Goal: Check status: Check status

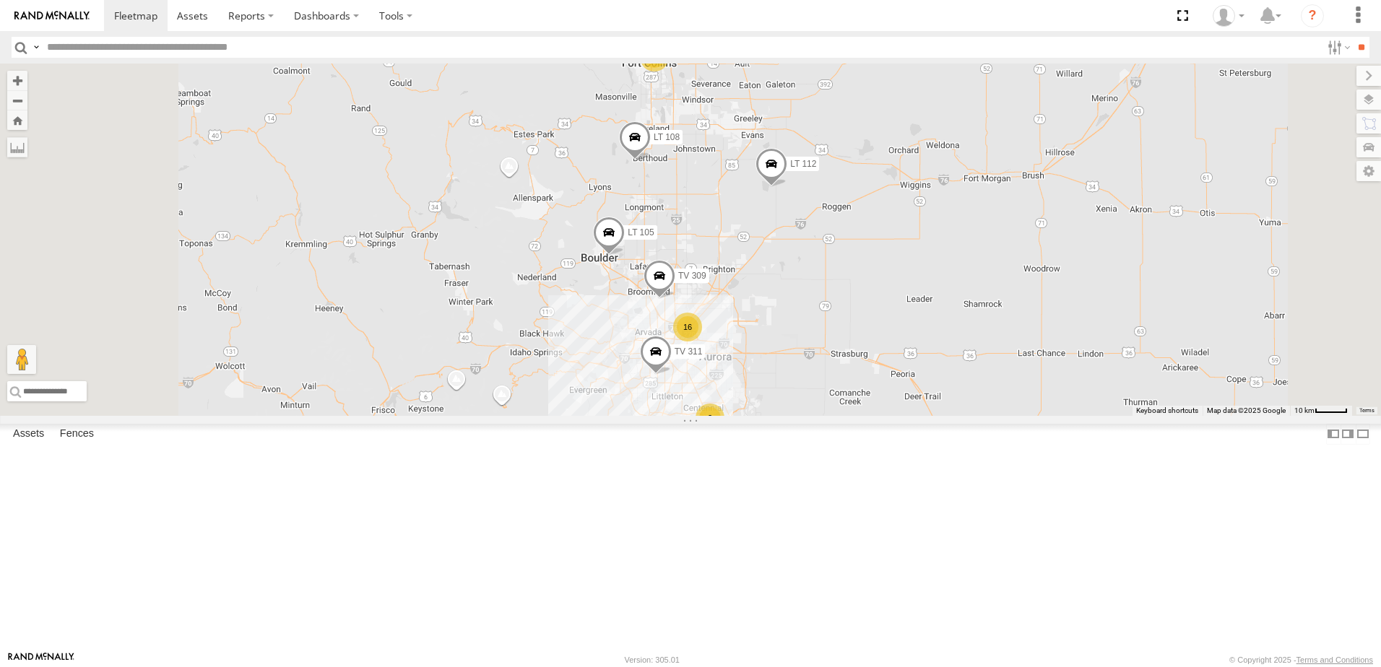
click at [669, 72] on div "3" at bounding box center [654, 57] width 29 height 29
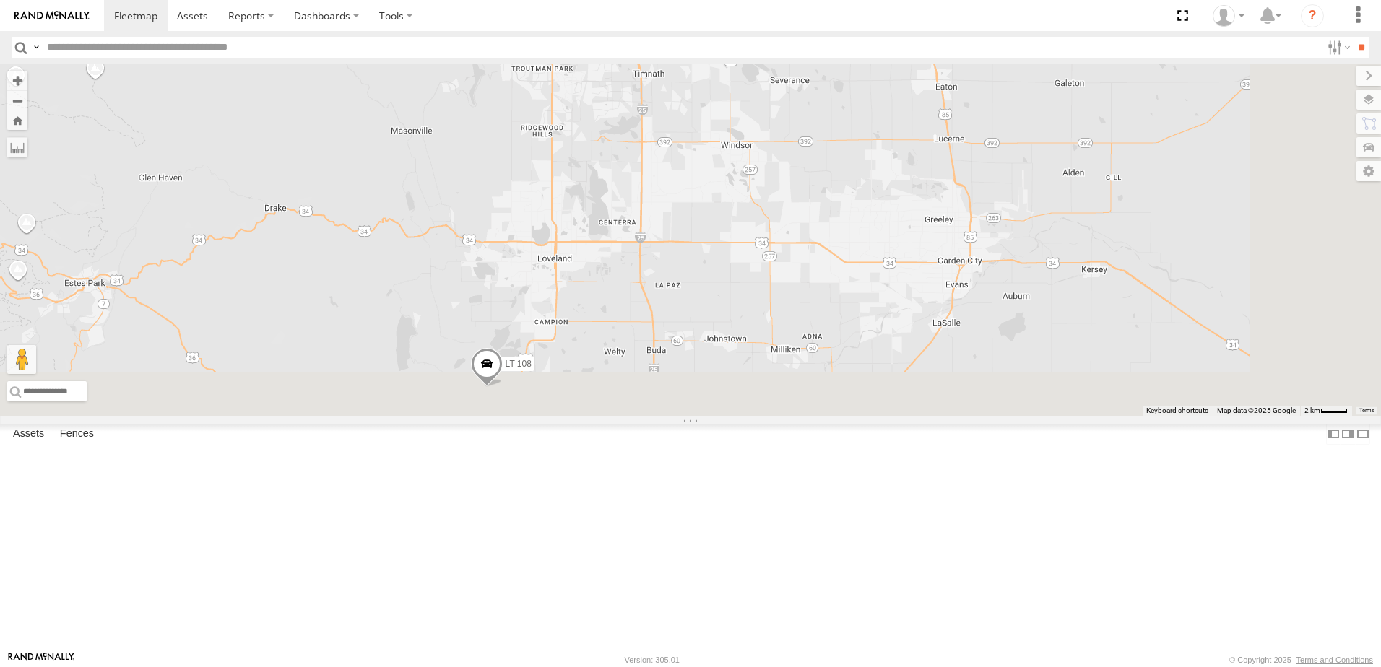
drag, startPoint x: 815, startPoint y: 385, endPoint x: 773, endPoint y: 88, distance: 299.9
click at [773, 88] on div "LT 112 TV 309 LT 108 LT 105 TV 311 3" at bounding box center [690, 240] width 1381 height 352
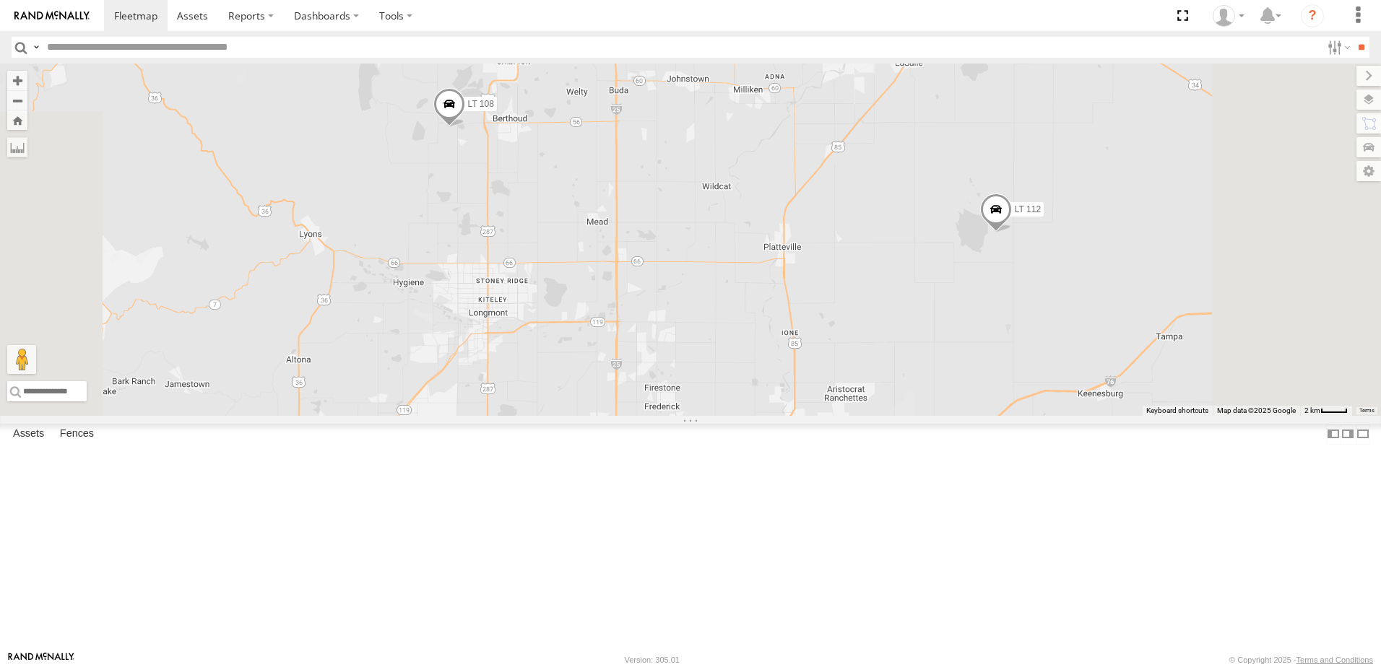
drag, startPoint x: 800, startPoint y: 436, endPoint x: 774, endPoint y: 259, distance: 179.0
click at [774, 259] on div "LT 112 TV 309 LT 108 LT 105 TV 311 3" at bounding box center [690, 240] width 1381 height 352
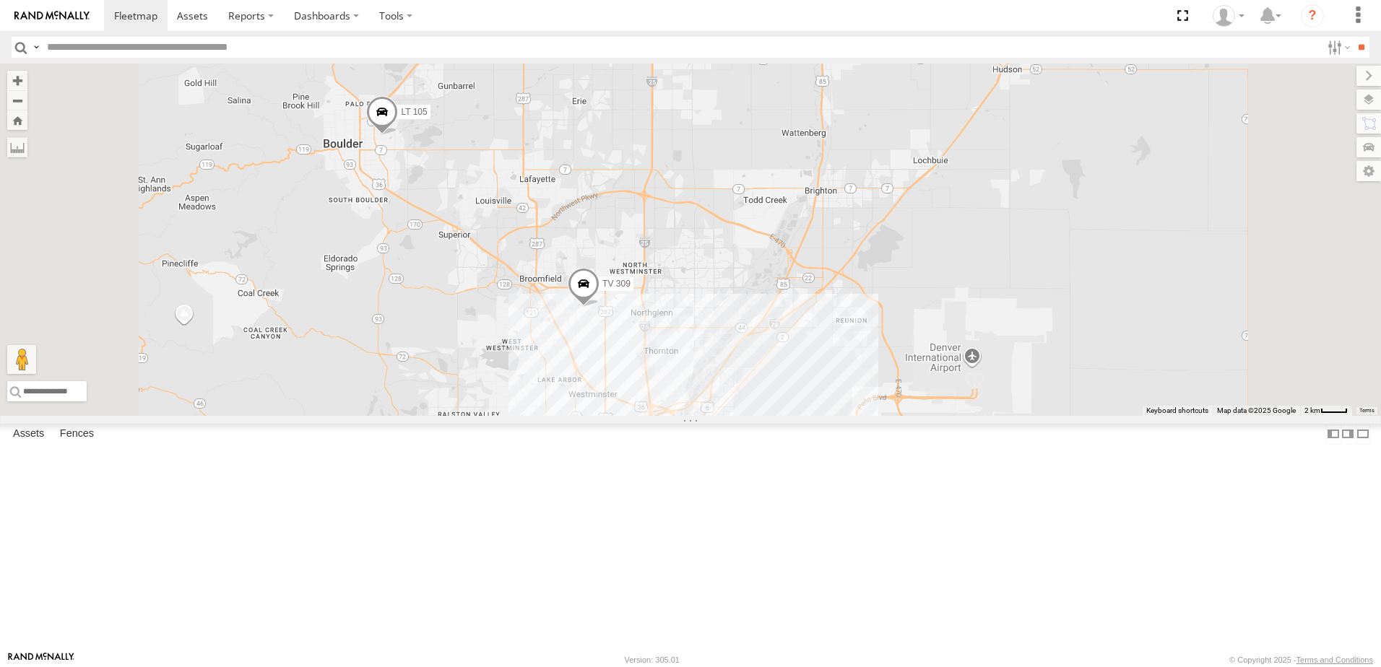
drag, startPoint x: 731, startPoint y: 421, endPoint x: 776, endPoint y: 111, distance: 313.2
click at [776, 111] on div "LT 112 TV 309 LT 108 LT 105 TV 311 3" at bounding box center [690, 240] width 1381 height 352
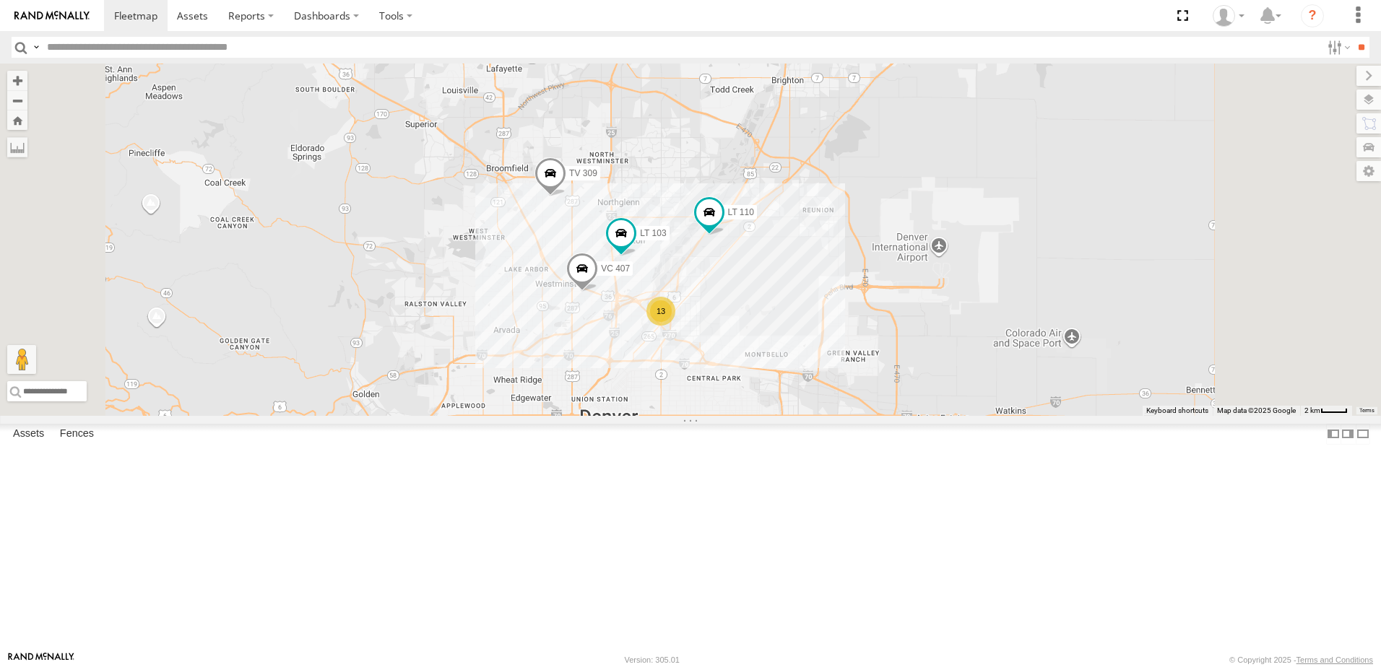
drag, startPoint x: 818, startPoint y: 370, endPoint x: 785, endPoint y: 256, distance: 118.2
click at [785, 256] on div "LT 112 TV 309 LT 108 LT 105 TV 311 3 13 VC 407 LT 110 LT 103" at bounding box center [690, 240] width 1381 height 352
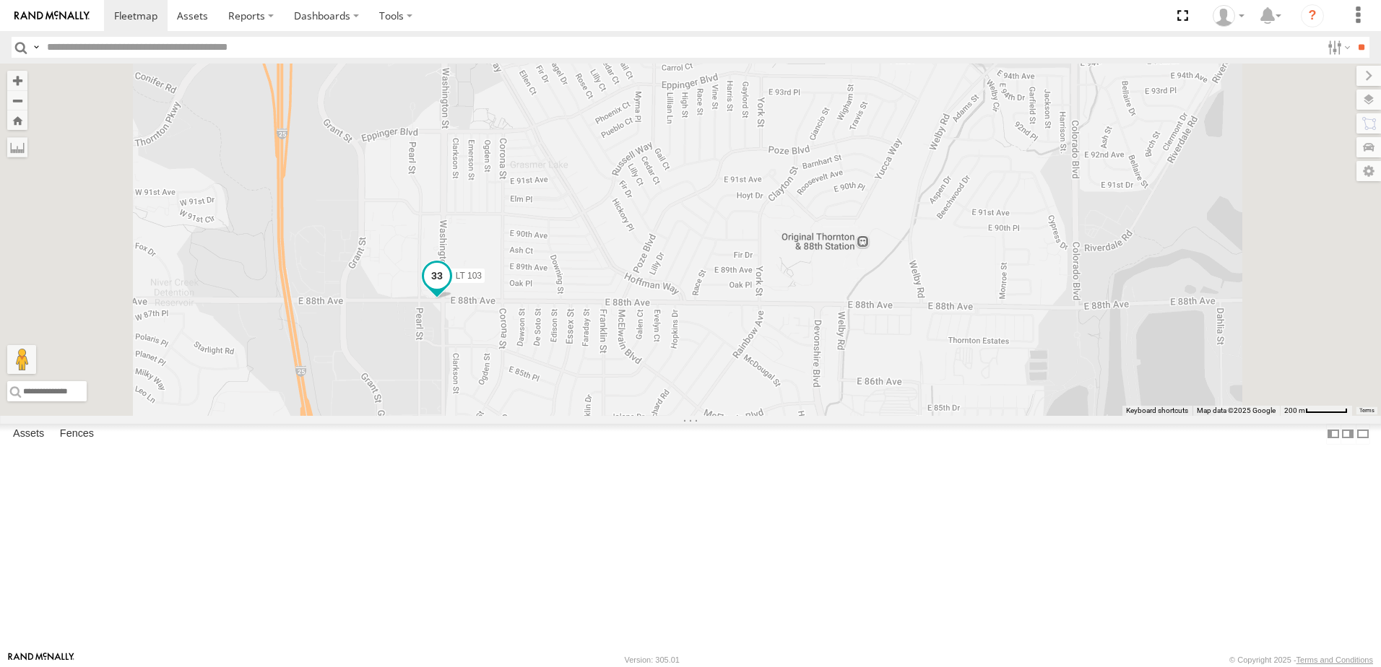
click at [450, 290] on span at bounding box center [437, 277] width 26 height 26
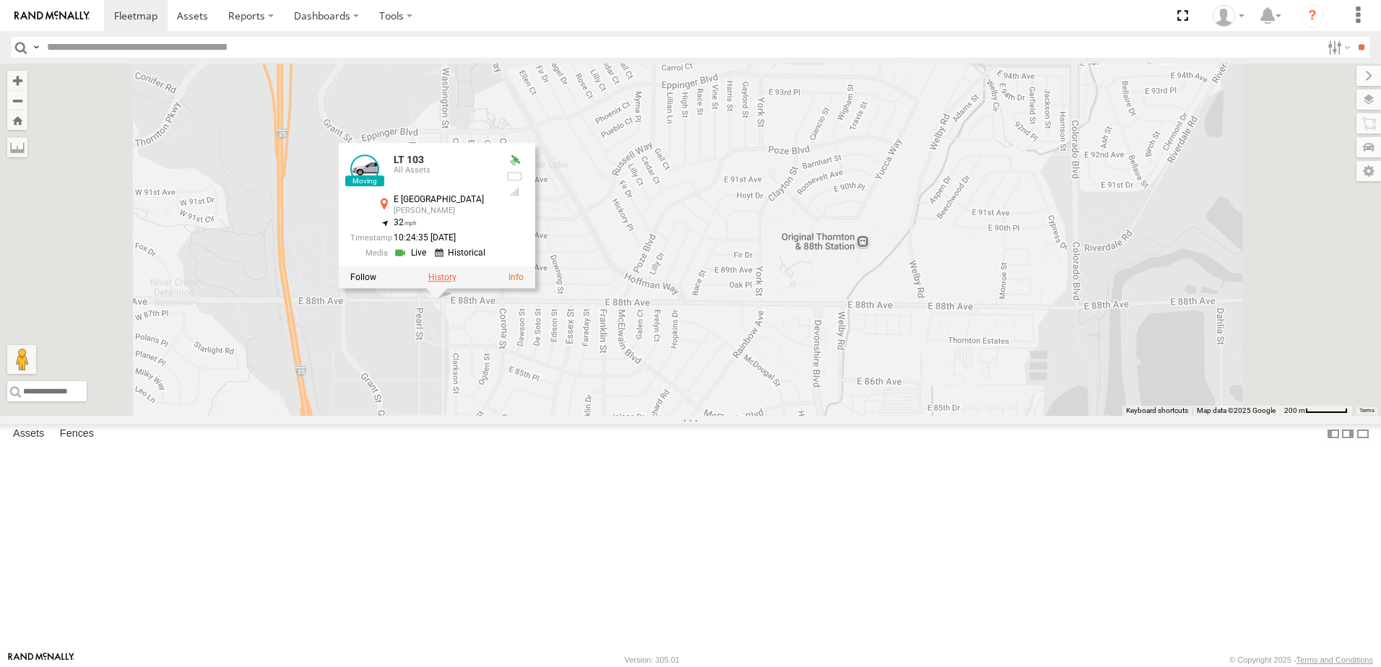
click at [456, 283] on label at bounding box center [442, 278] width 28 height 10
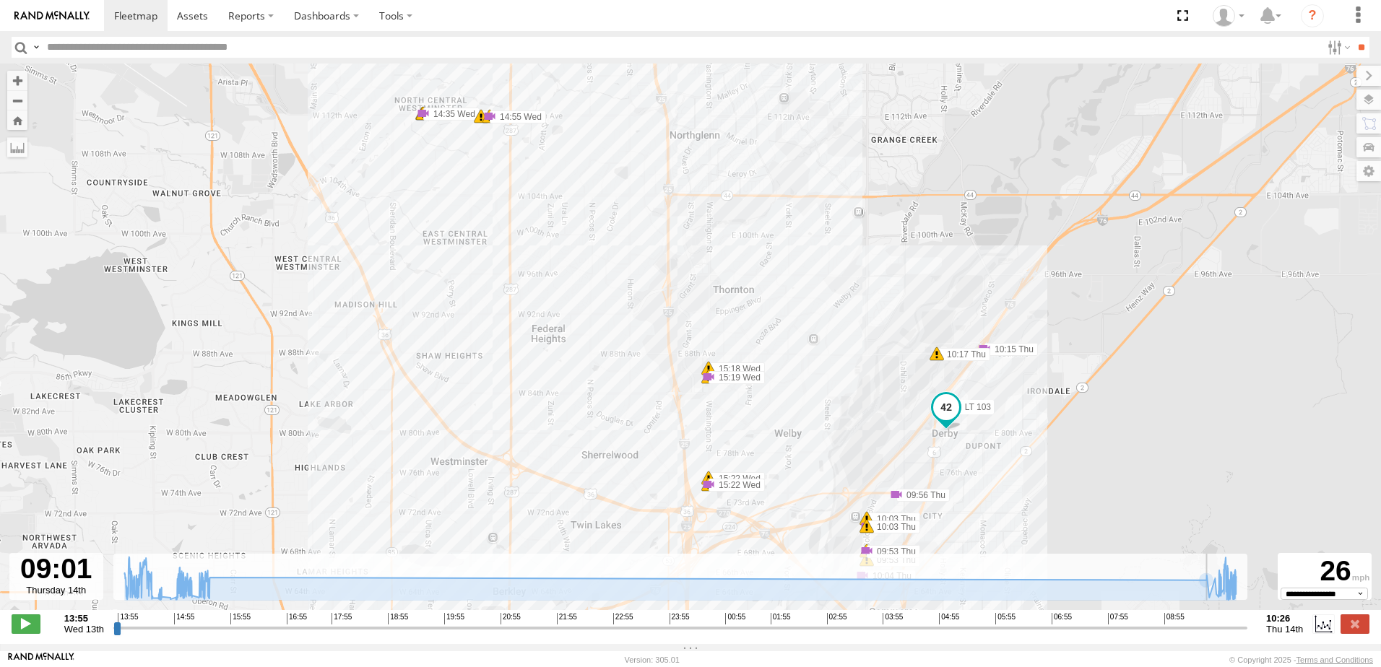
click at [1165, 629] on input "range" at bounding box center [680, 628] width 1134 height 14
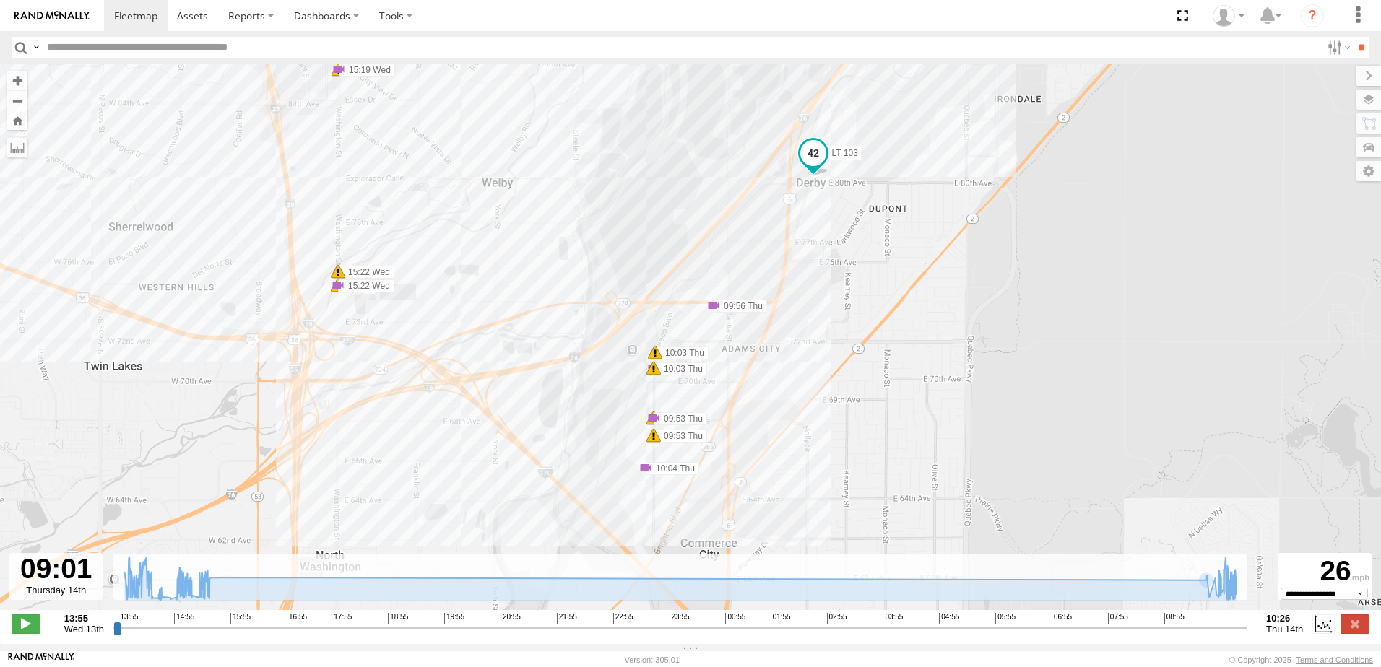
drag, startPoint x: 1040, startPoint y: 534, endPoint x: 1064, endPoint y: 356, distance: 180.0
click at [1064, 356] on div "LT 103 14:35 Wed 14:35 Wed 14:35 Wed 14:55 Wed 14:55 Wed 14:55 Wed 15:18 Wed 15…" at bounding box center [690, 345] width 1381 height 562
click at [28, 623] on span at bounding box center [26, 624] width 29 height 19
drag, startPoint x: 1175, startPoint y: 638, endPoint x: 1202, endPoint y: 638, distance: 26.7
click at [1202, 635] on input "range" at bounding box center [680, 628] width 1134 height 14
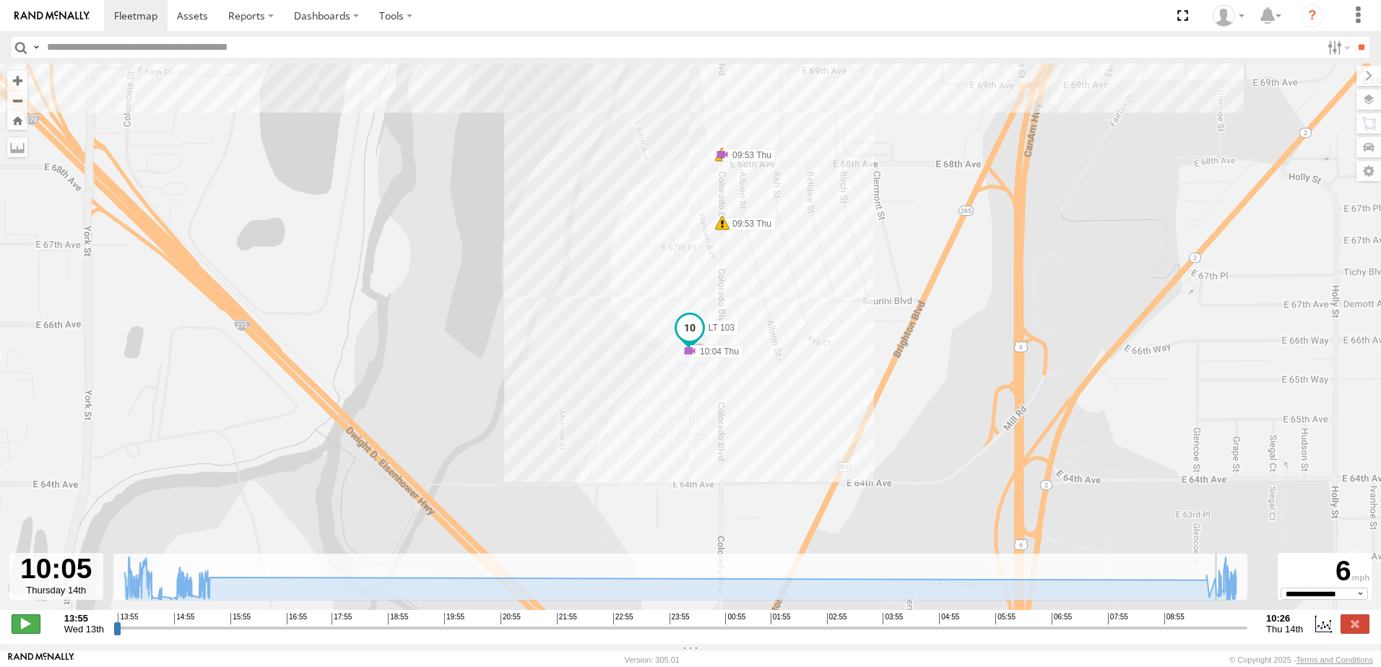
click at [32, 633] on span at bounding box center [26, 624] width 29 height 19
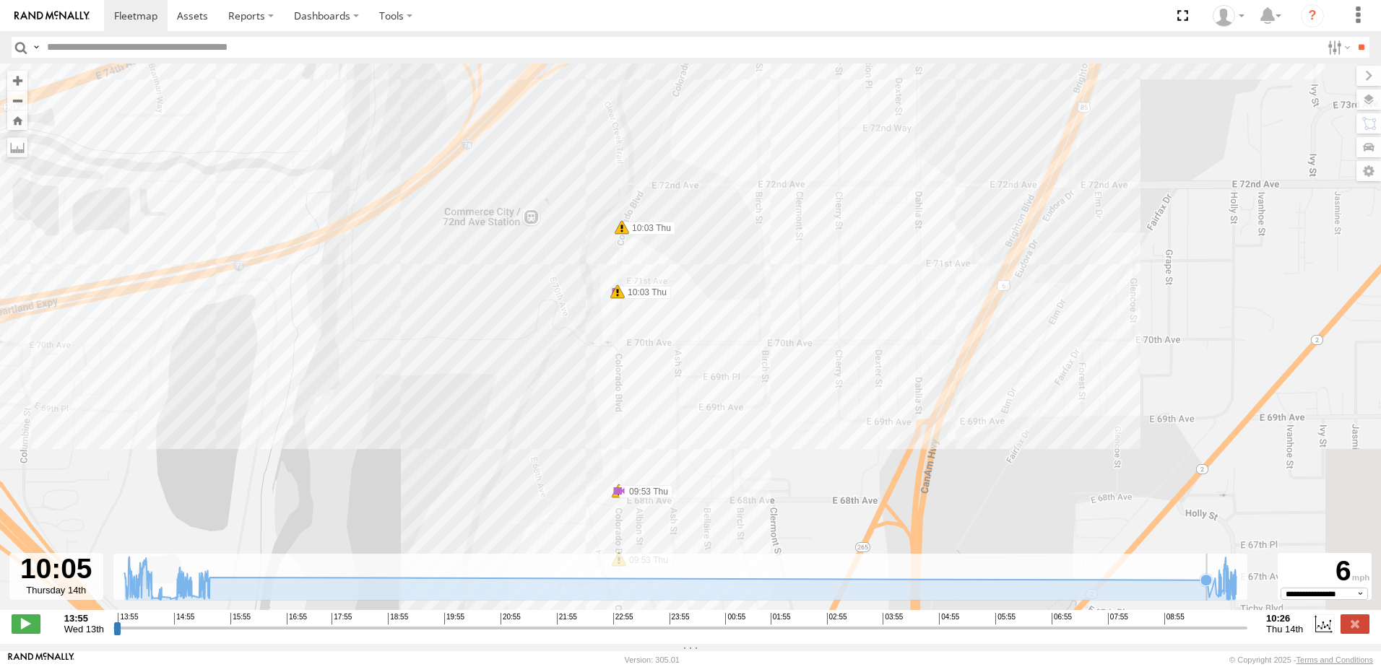
drag, startPoint x: 849, startPoint y: 253, endPoint x: 714, endPoint y: 667, distance: 435.3
click at [714, 667] on html at bounding box center [690, 333] width 1381 height 667
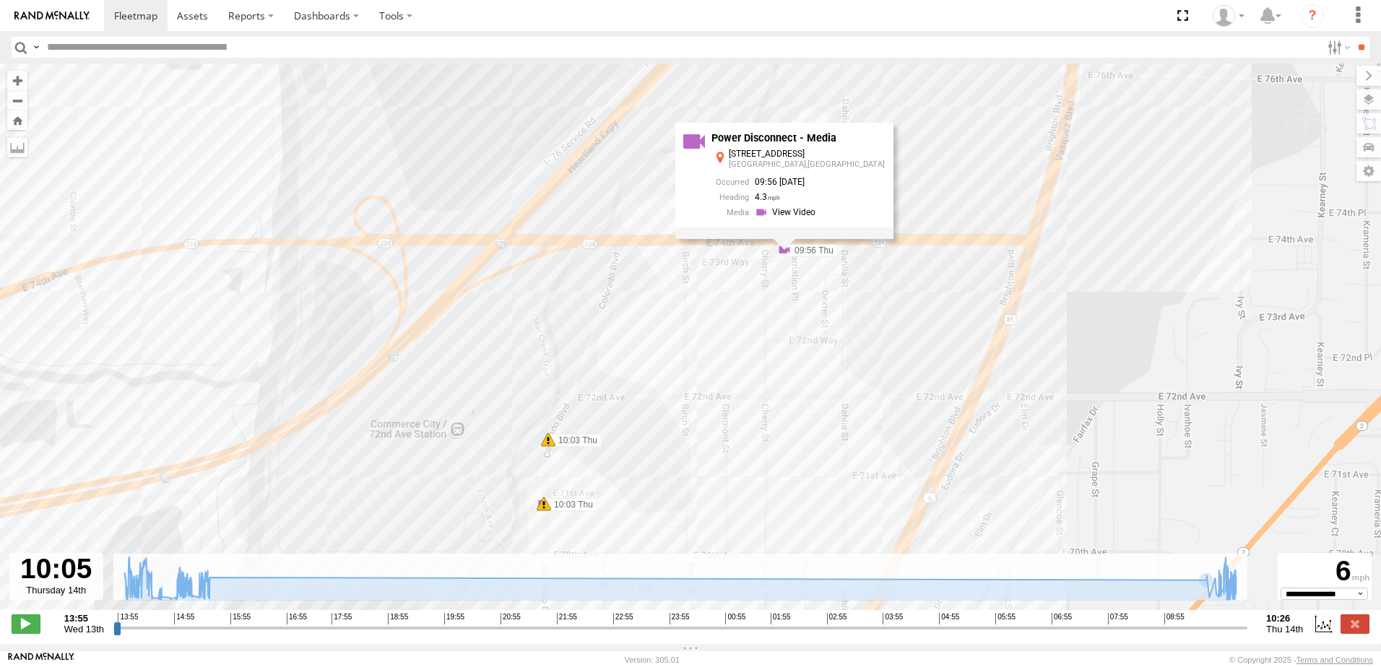
drag, startPoint x: 869, startPoint y: 244, endPoint x: 816, endPoint y: 411, distance: 175.0
click at [816, 411] on div "LT 103 14:35 Wed 14:35 Wed 14:35 Wed 14:55 Wed 14:55 Wed 14:55 Wed 15:18 Wed 15…" at bounding box center [690, 345] width 1381 height 562
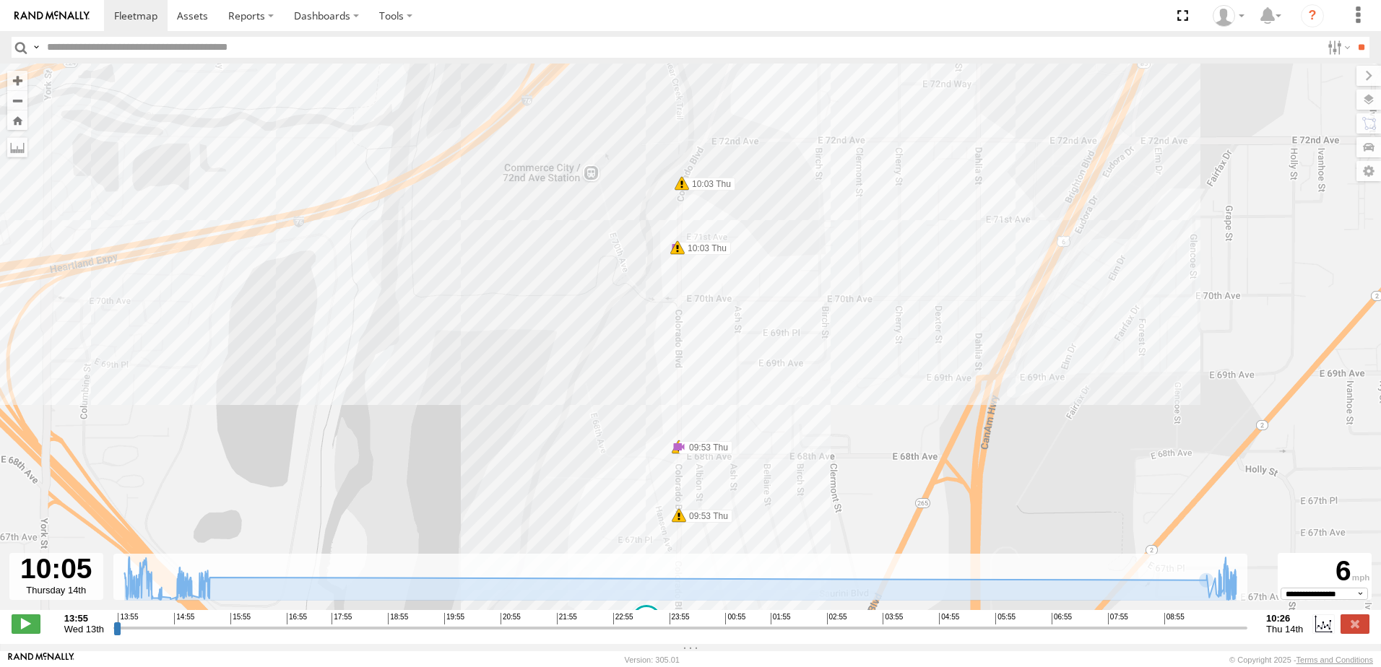
drag, startPoint x: 758, startPoint y: 484, endPoint x: 907, endPoint y: 189, distance: 330.4
click at [907, 189] on div "LT 103 14:35 Wed 14:35 Wed 14:35 Wed 14:55 Wed 14:55 Wed 14:55 Wed 15:18 Wed 15…" at bounding box center [690, 345] width 1381 height 562
click at [22, 633] on span at bounding box center [26, 624] width 29 height 19
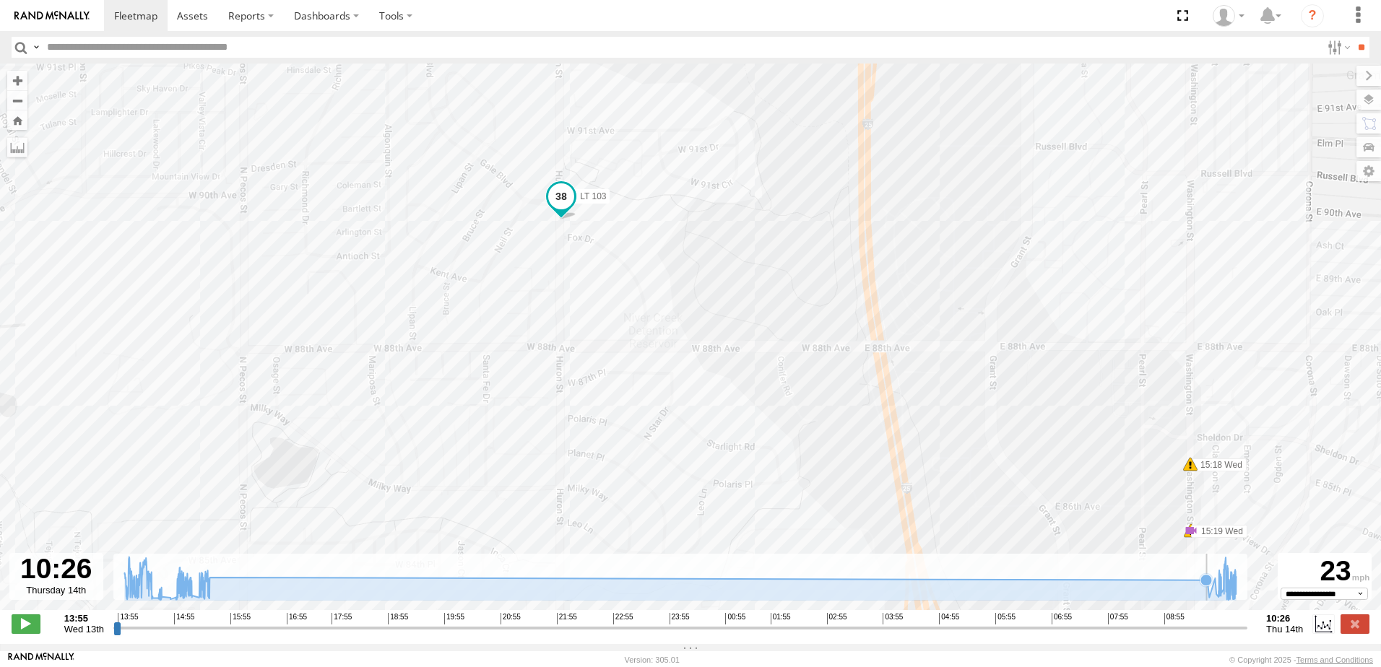
click at [1204, 596] on icon at bounding box center [680, 578] width 1126 height 43
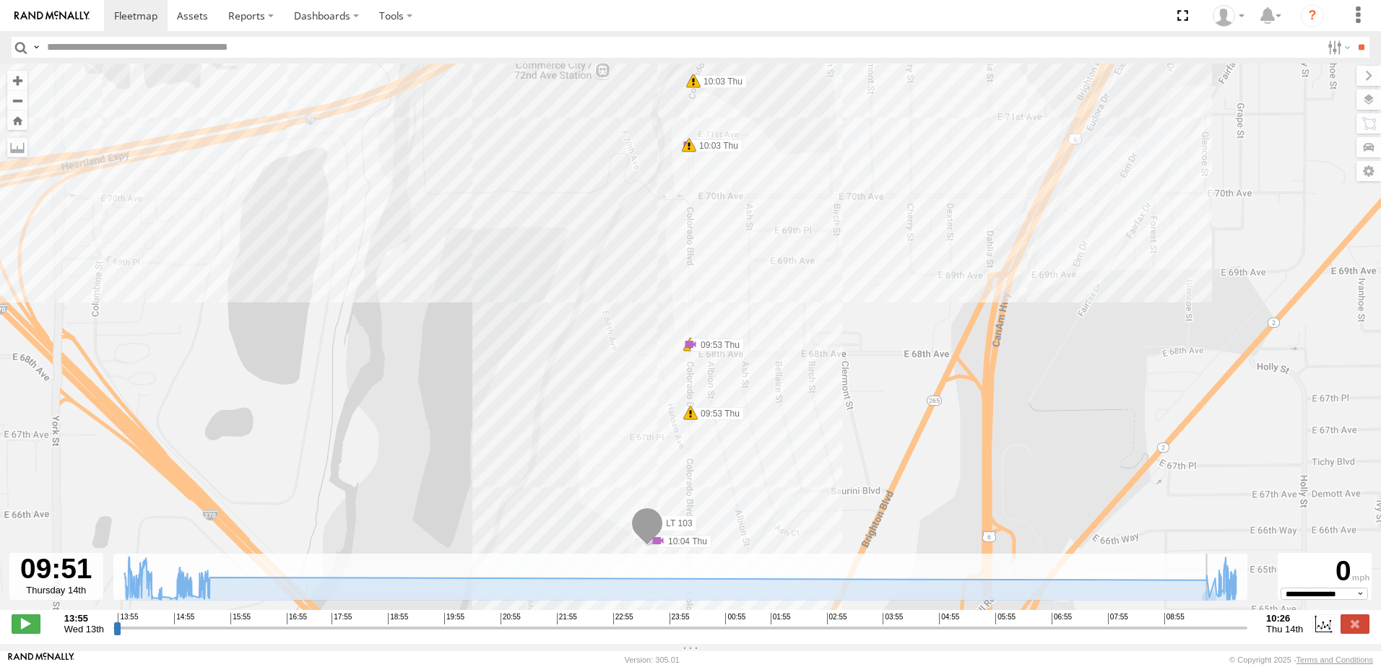
drag, startPoint x: 1242, startPoint y: 638, endPoint x: 1207, endPoint y: 629, distance: 36.6
click at [1210, 631] on input "range" at bounding box center [680, 628] width 1134 height 14
click at [27, 630] on span at bounding box center [26, 624] width 29 height 19
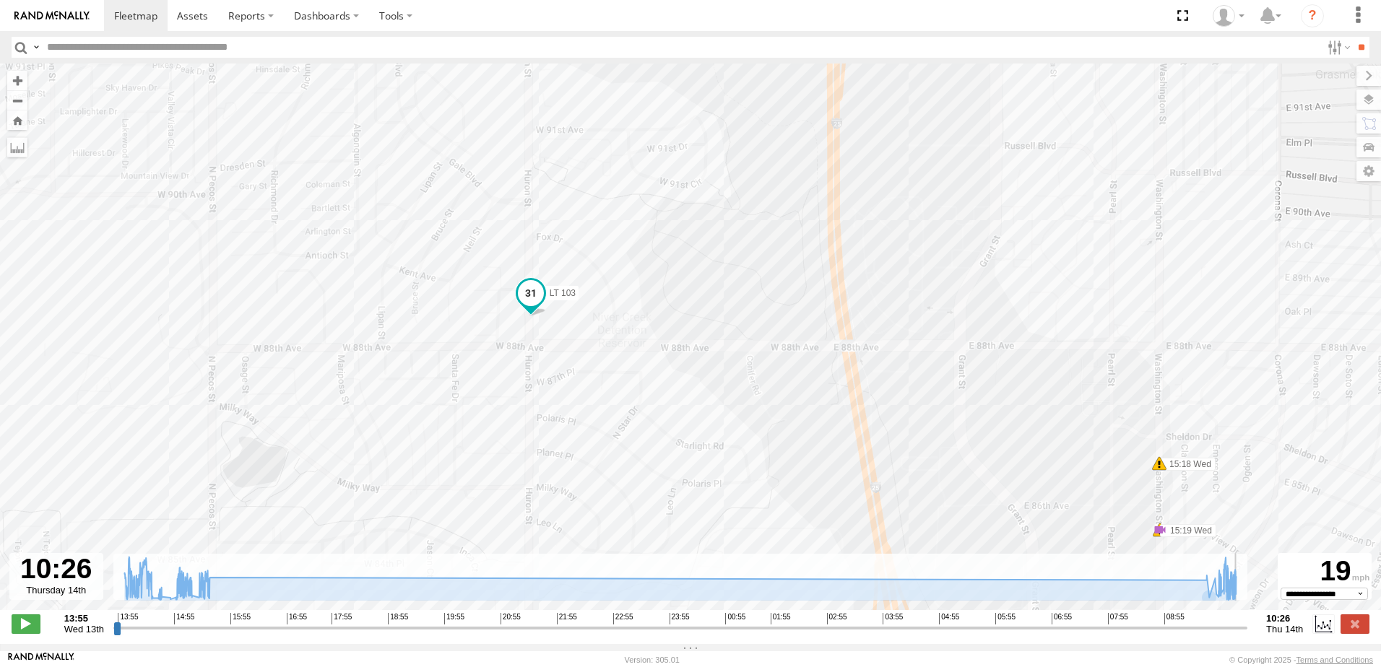
type input "**********"
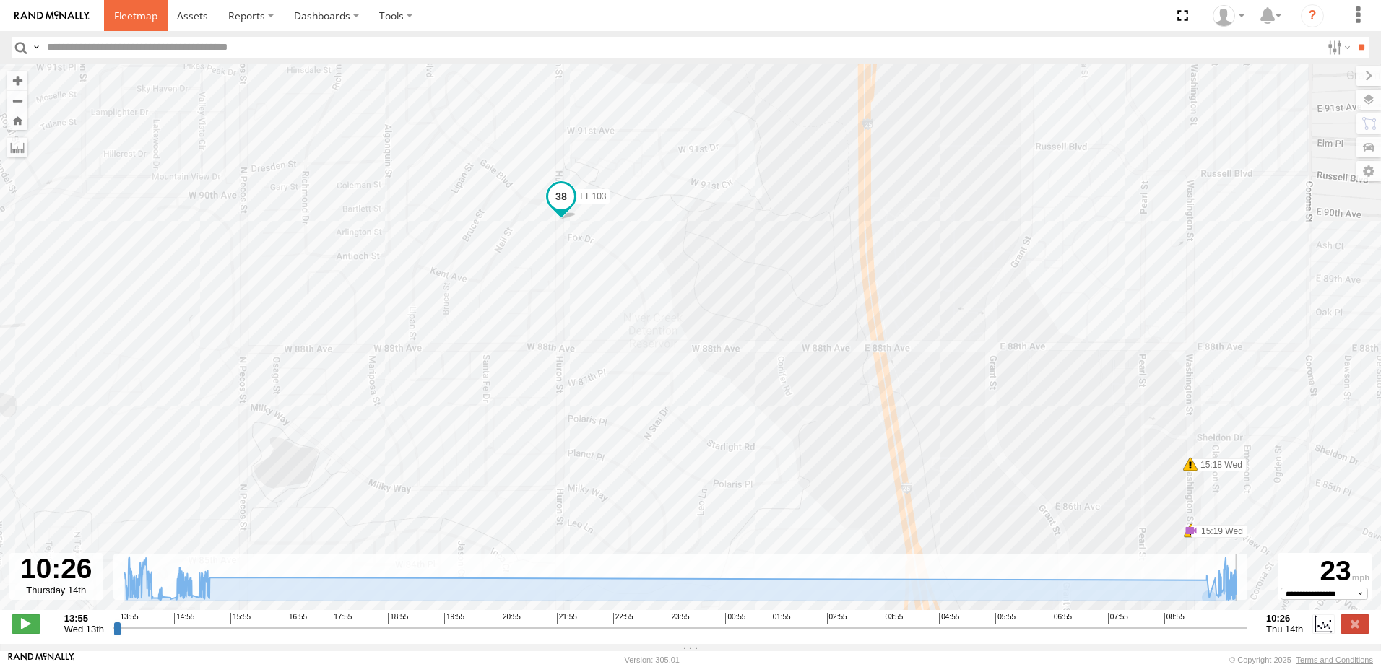
click at [129, 17] on span at bounding box center [135, 16] width 43 height 14
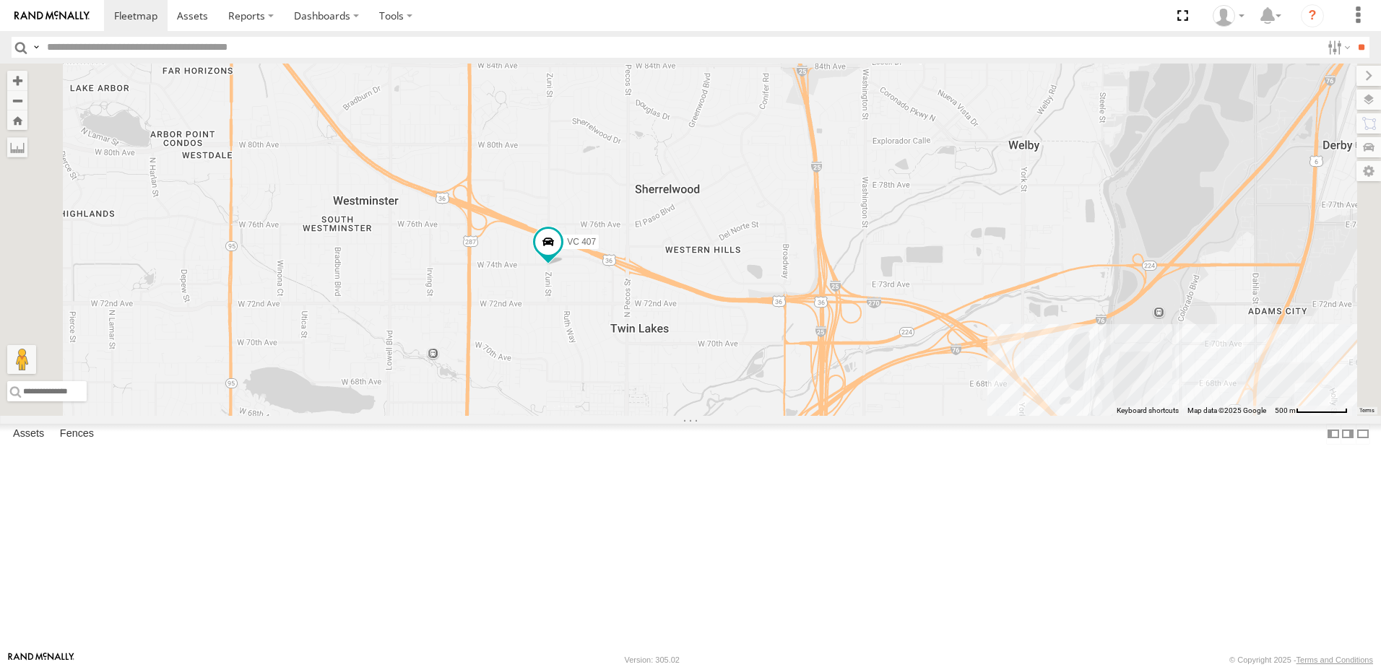
drag, startPoint x: 830, startPoint y: 506, endPoint x: 802, endPoint y: 280, distance: 227.7
click at [802, 280] on div "LT 112 TV 309 LT 108 LT 105 TV 311 VC 407 LT 110 LT 103" at bounding box center [690, 240] width 1381 height 352
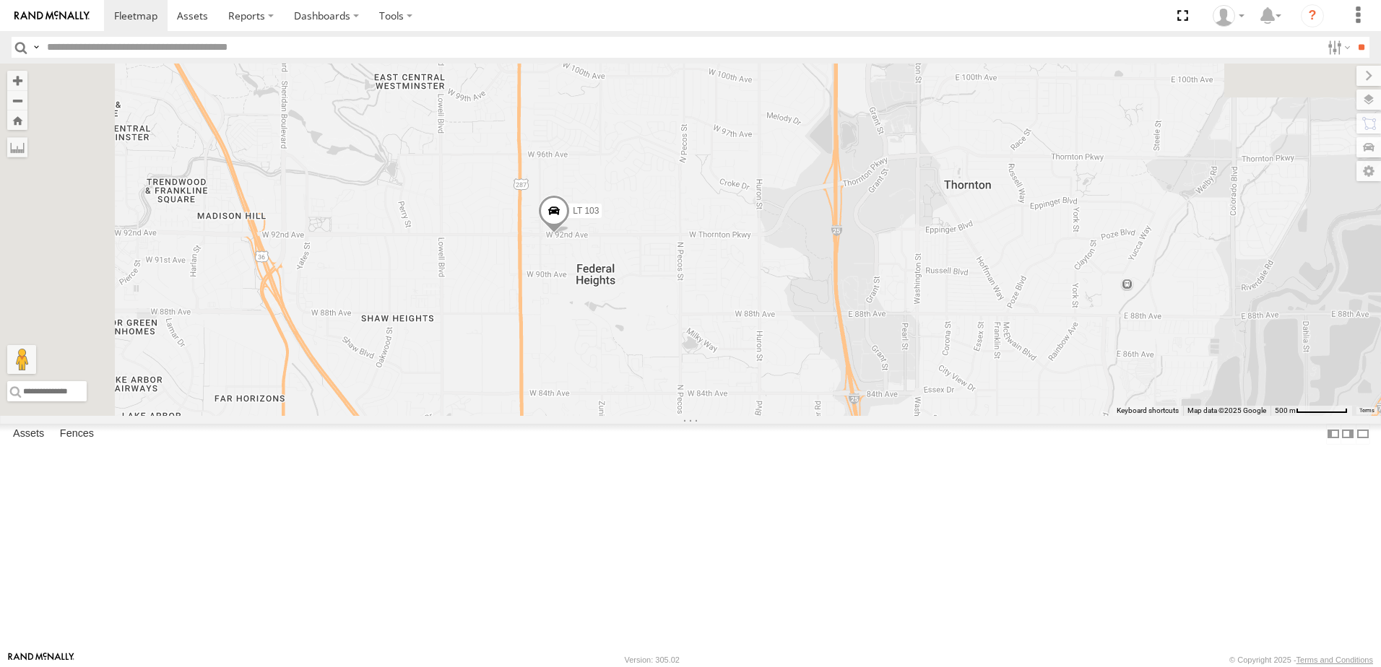
drag, startPoint x: 763, startPoint y: 200, endPoint x: 839, endPoint y: 499, distance: 308.3
click at [839, 416] on div "LT 112 TV 309 LT 108 LT 105 TV 311 VC 407 LT 110 LT 103 10" at bounding box center [690, 240] width 1381 height 352
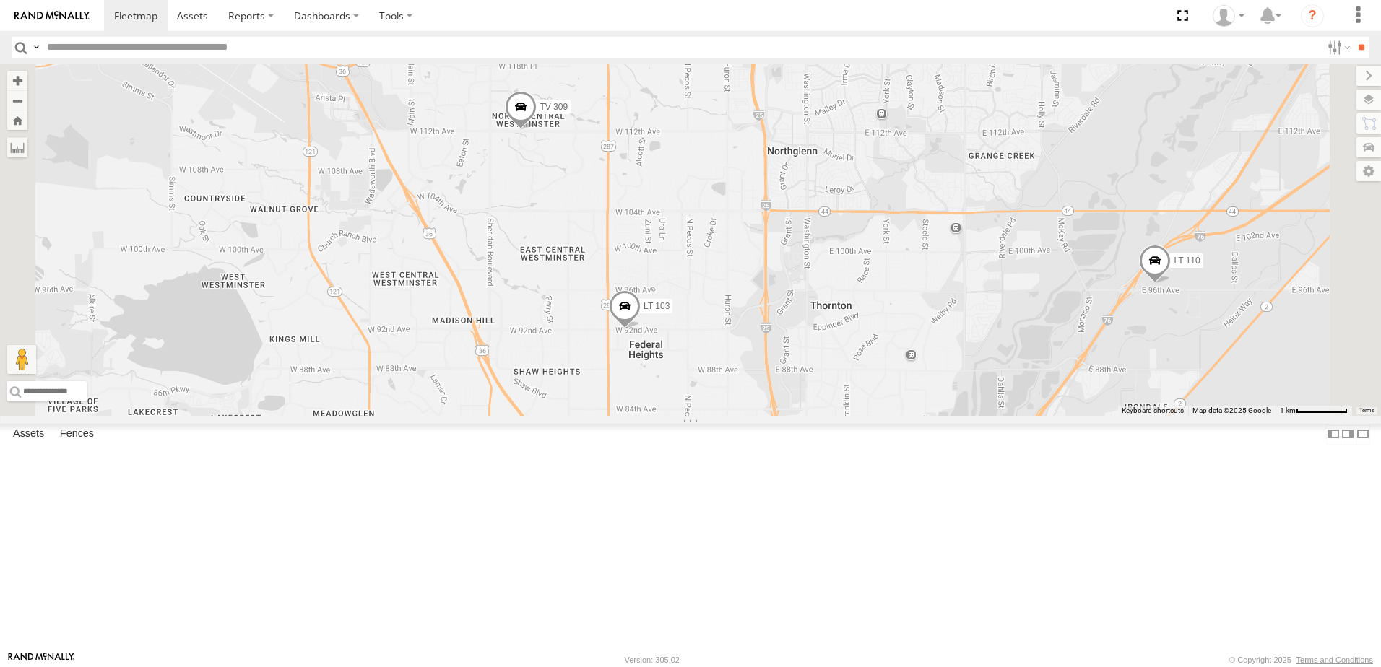
click at [641, 330] on span at bounding box center [625, 310] width 32 height 39
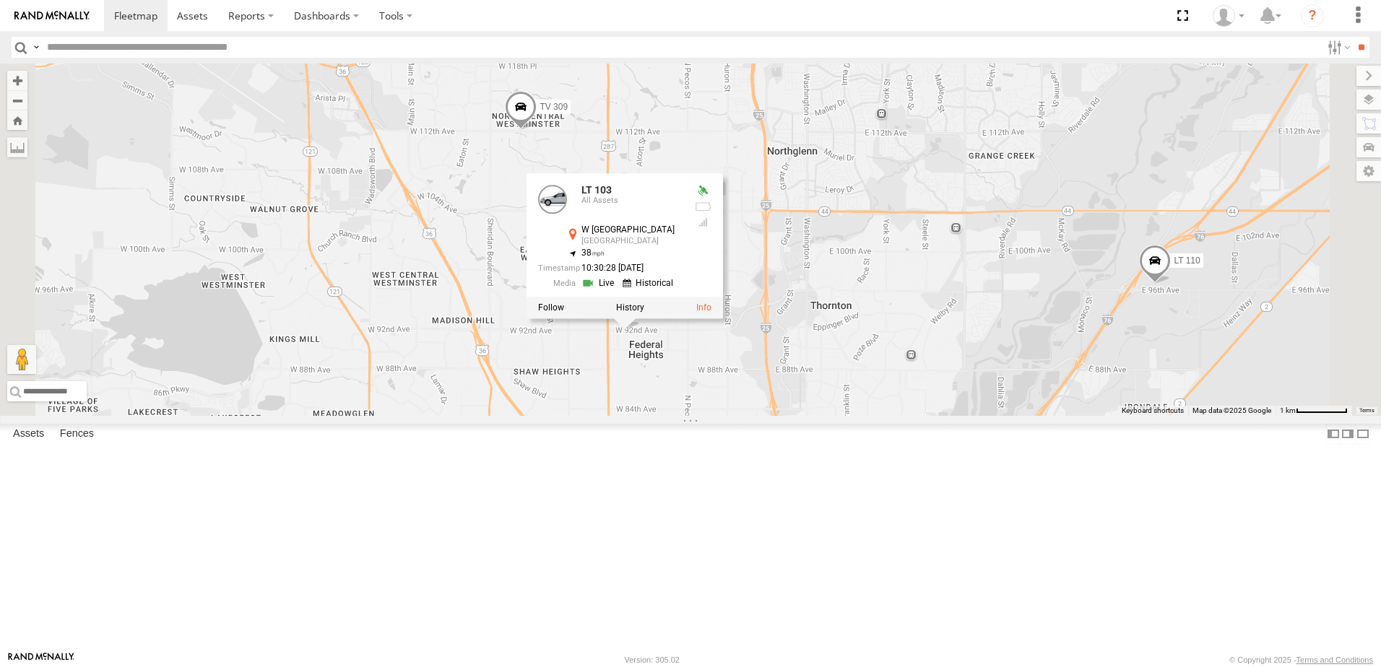
click at [922, 376] on div "LT 112 TV 309 LT 108 LT 105 TV 311 VC 407 LT 110 LT 103 LT 103 All Assets W 92n…" at bounding box center [690, 240] width 1381 height 352
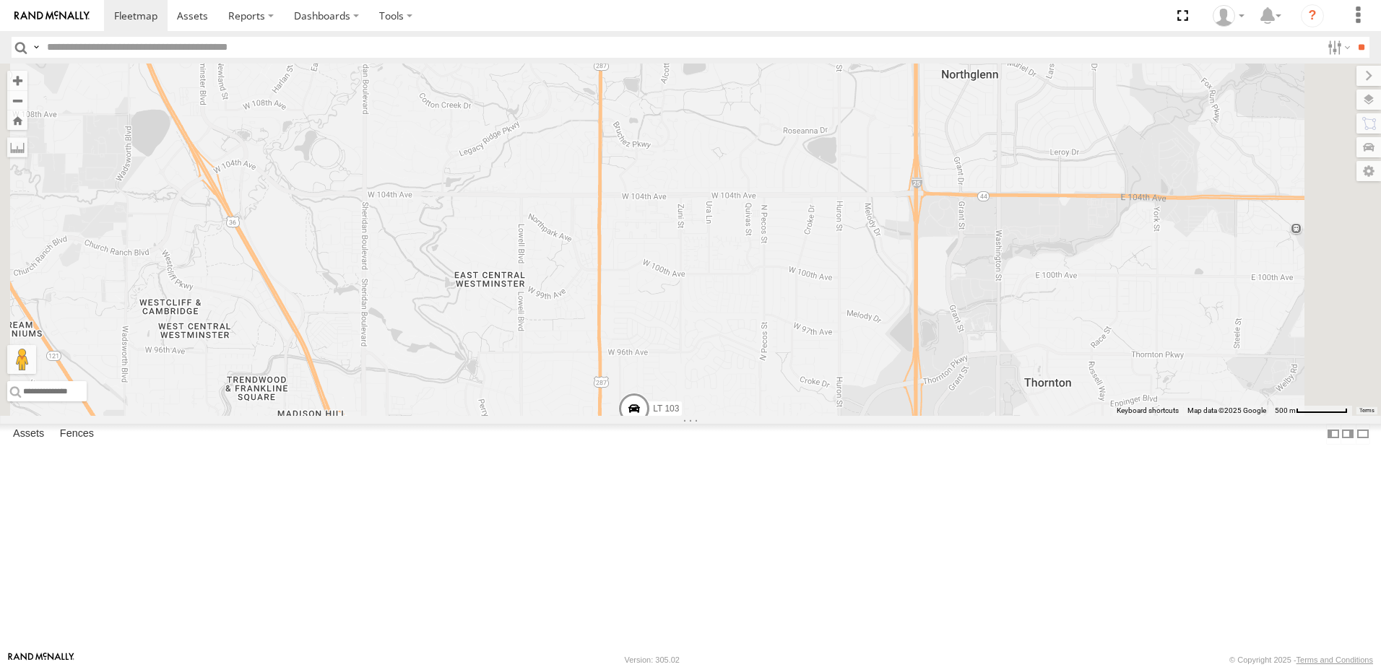
drag, startPoint x: 936, startPoint y: 485, endPoint x: 846, endPoint y: 306, distance: 200.3
click at [846, 306] on div "LT 112 TV 309 LT 108 LT 105 TV 311 VC 407 LT 110 LT 103" at bounding box center [690, 240] width 1381 height 352
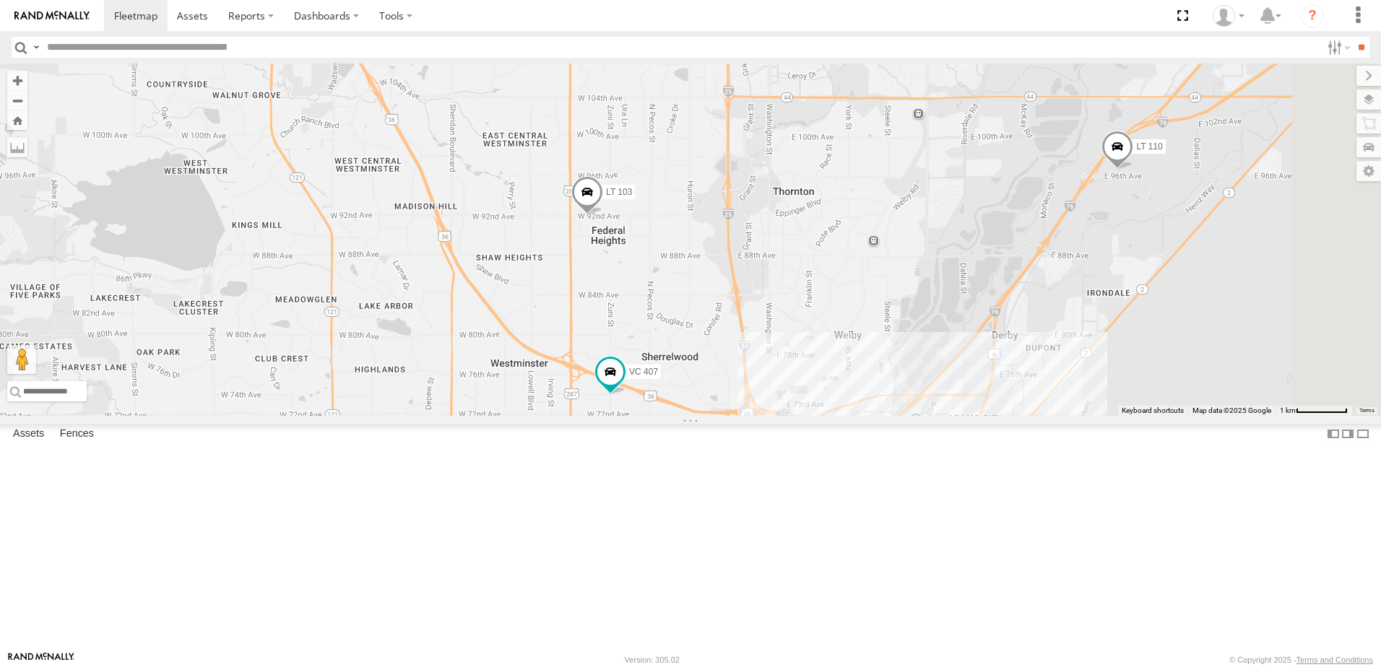
drag, startPoint x: 901, startPoint y: 462, endPoint x: 839, endPoint y: 328, distance: 147.3
click at [839, 328] on div "LT 112 TV 309 LT 108 LT 105 TV 311 VC 407 LT 110 LT 103" at bounding box center [690, 240] width 1381 height 352
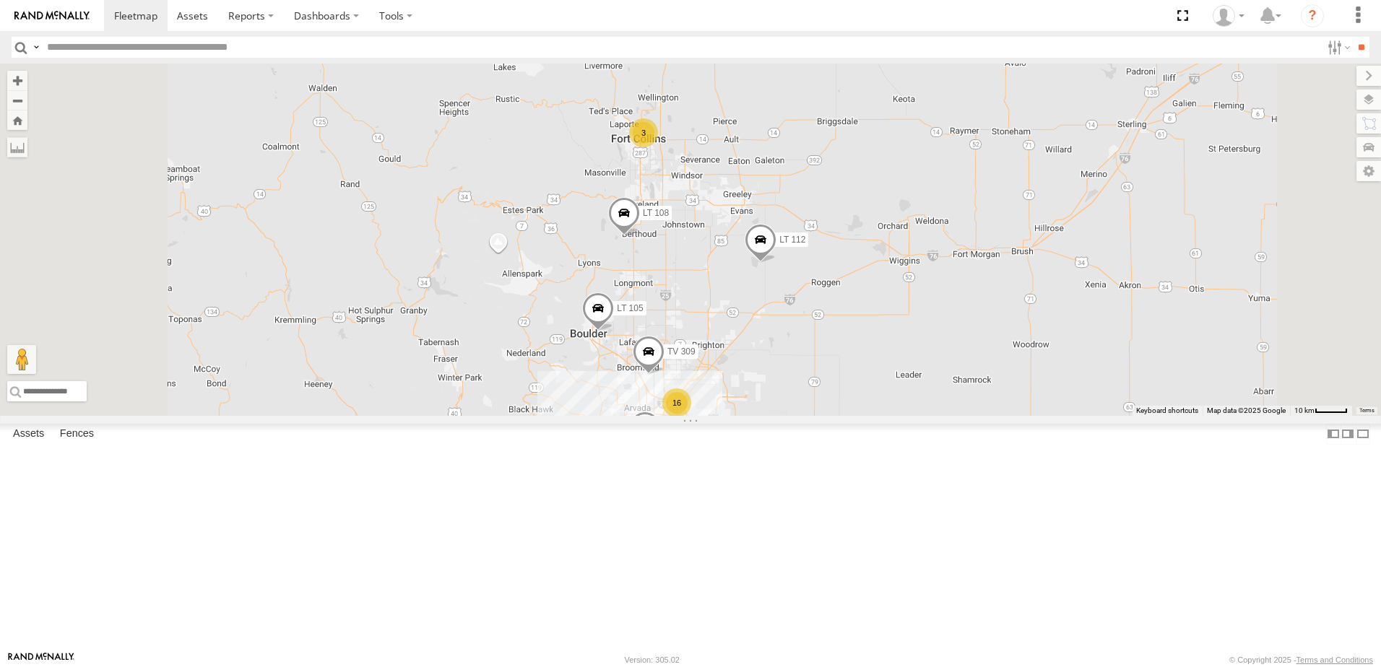
drag, startPoint x: 852, startPoint y: 207, endPoint x: 851, endPoint y: 357, distance: 150.2
click at [851, 357] on div "LT 112 TV 309 LT 108 LT 105 TV 311 16 3 2" at bounding box center [690, 240] width 1381 height 352
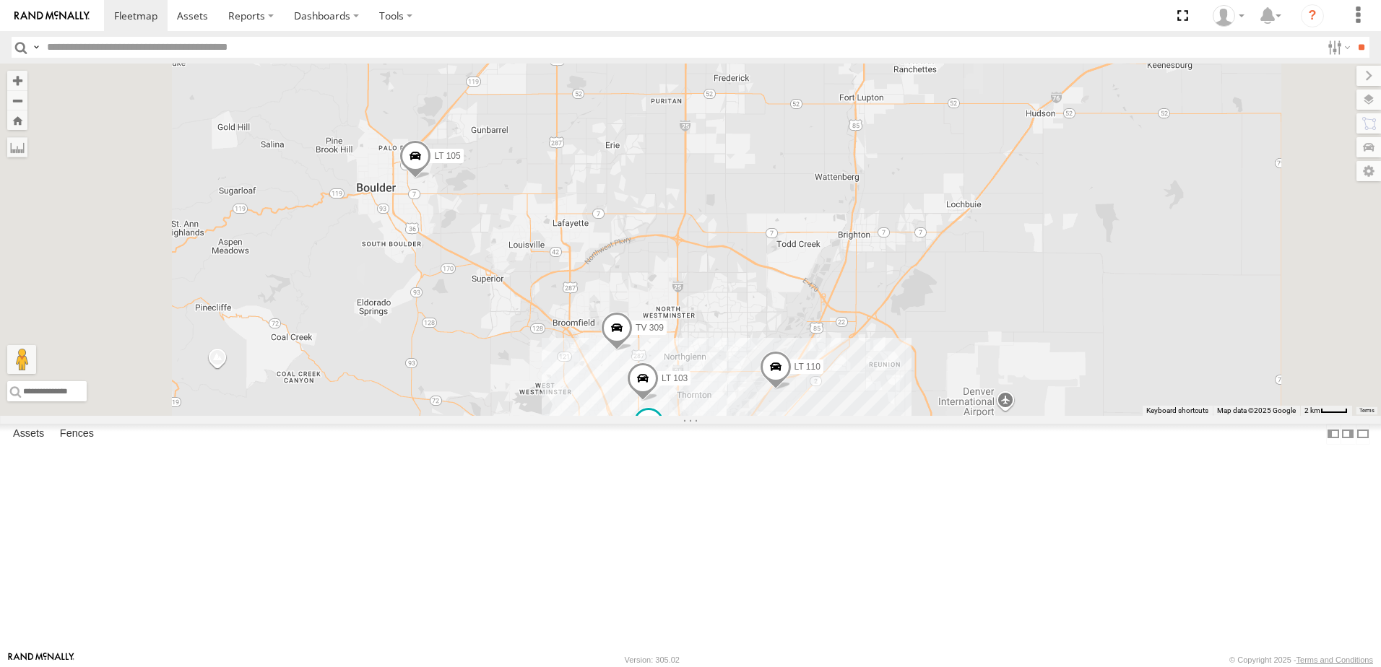
drag, startPoint x: 823, startPoint y: 503, endPoint x: 844, endPoint y: 392, distance: 113.3
click at [844, 392] on div "LT 112 TV 309 LT 108 LT 105 TV 311 VC 407 LT 110 LT 103" at bounding box center [690, 240] width 1381 height 352
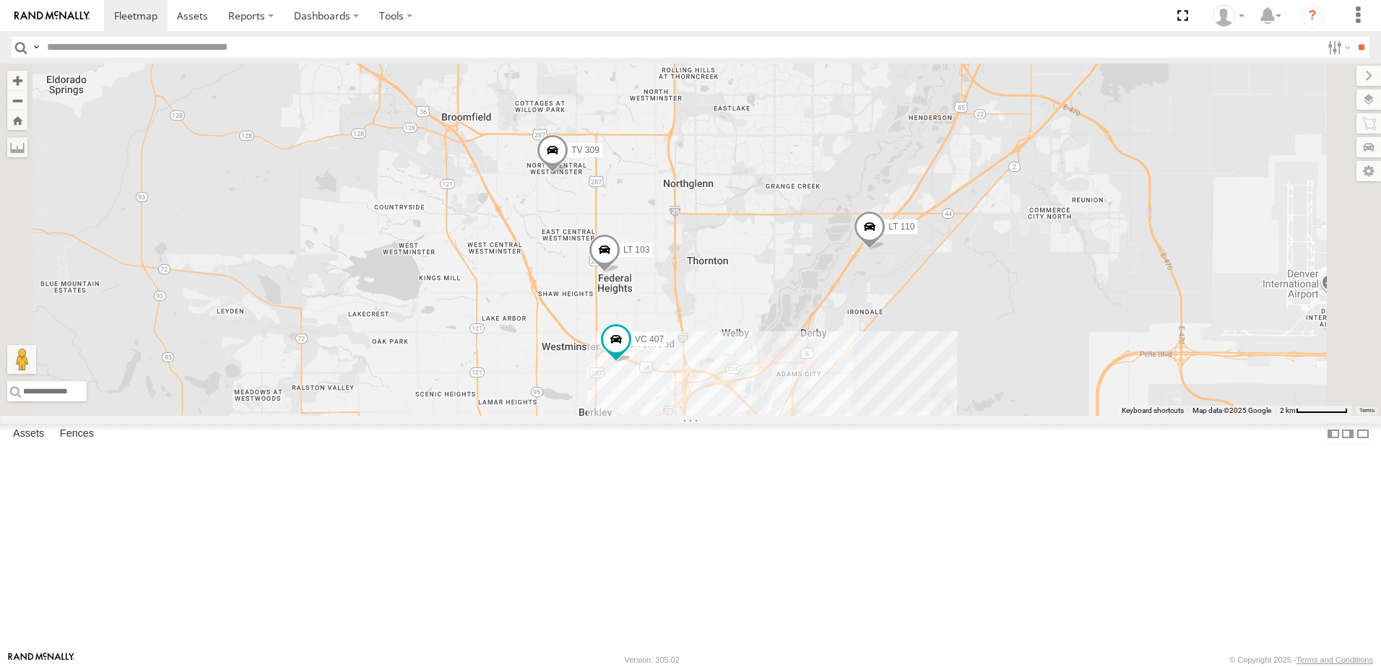
drag, startPoint x: 854, startPoint y: 501, endPoint x: 838, endPoint y: 257, distance: 244.0
click at [838, 257] on div "LT 112 TV 309 LT 108 LT 105 TV 311 VC 407 LT 110 LT 103" at bounding box center [690, 240] width 1381 height 352
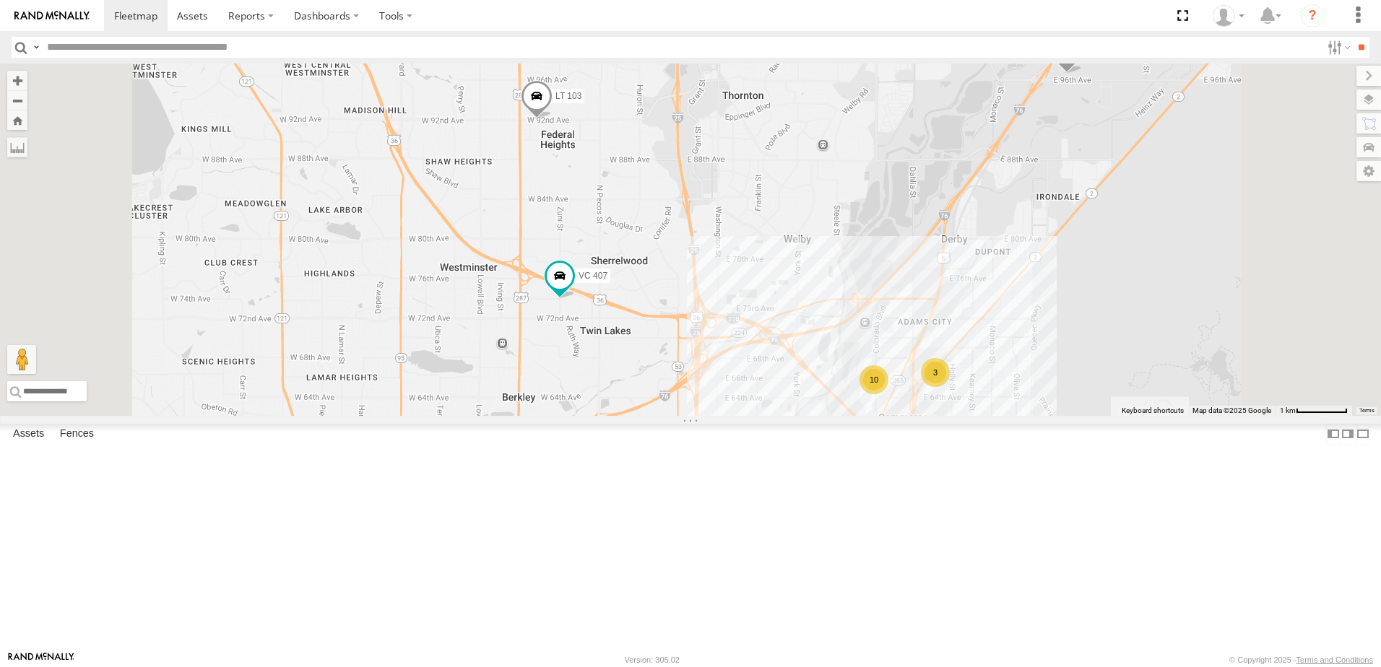
drag, startPoint x: 849, startPoint y: 445, endPoint x: 823, endPoint y: 319, distance: 128.5
click at [833, 307] on div "LT 112 TV 309 LT 108 LT 105 TV 311 VC 407 LT 110 LT 103 10 3" at bounding box center [690, 240] width 1381 height 352
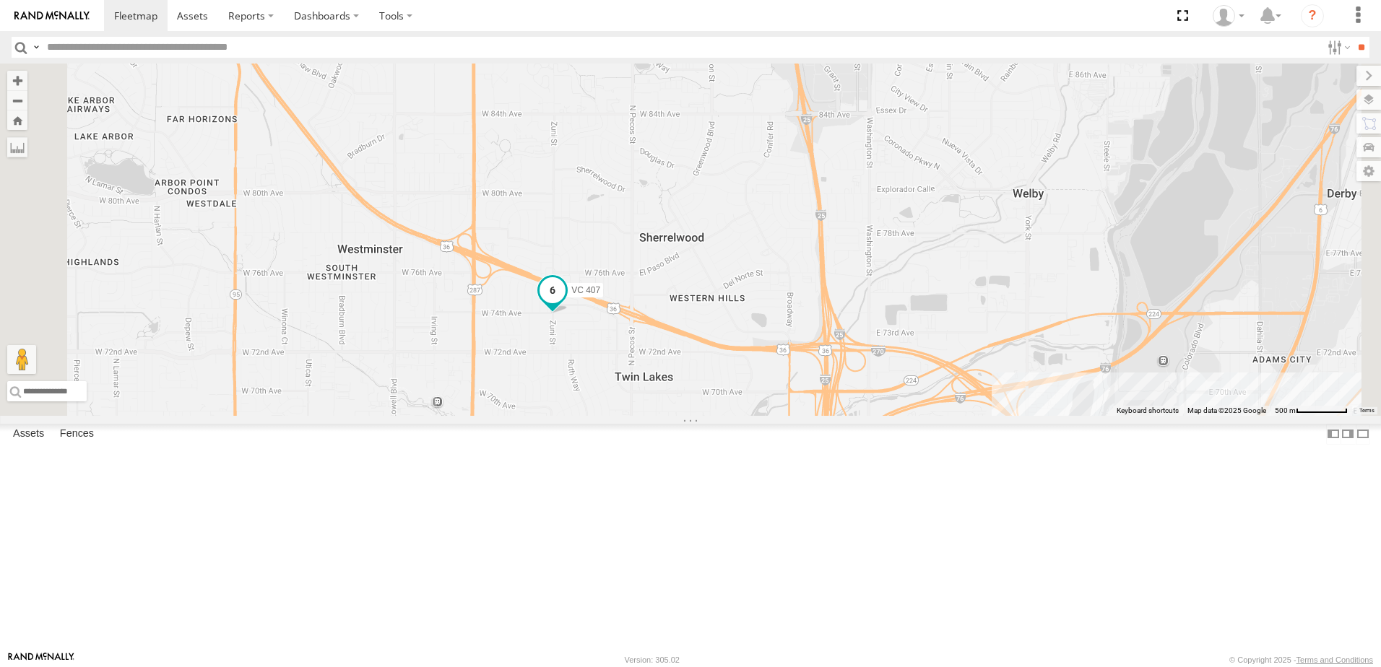
click at [566, 303] on span at bounding box center [553, 290] width 26 height 26
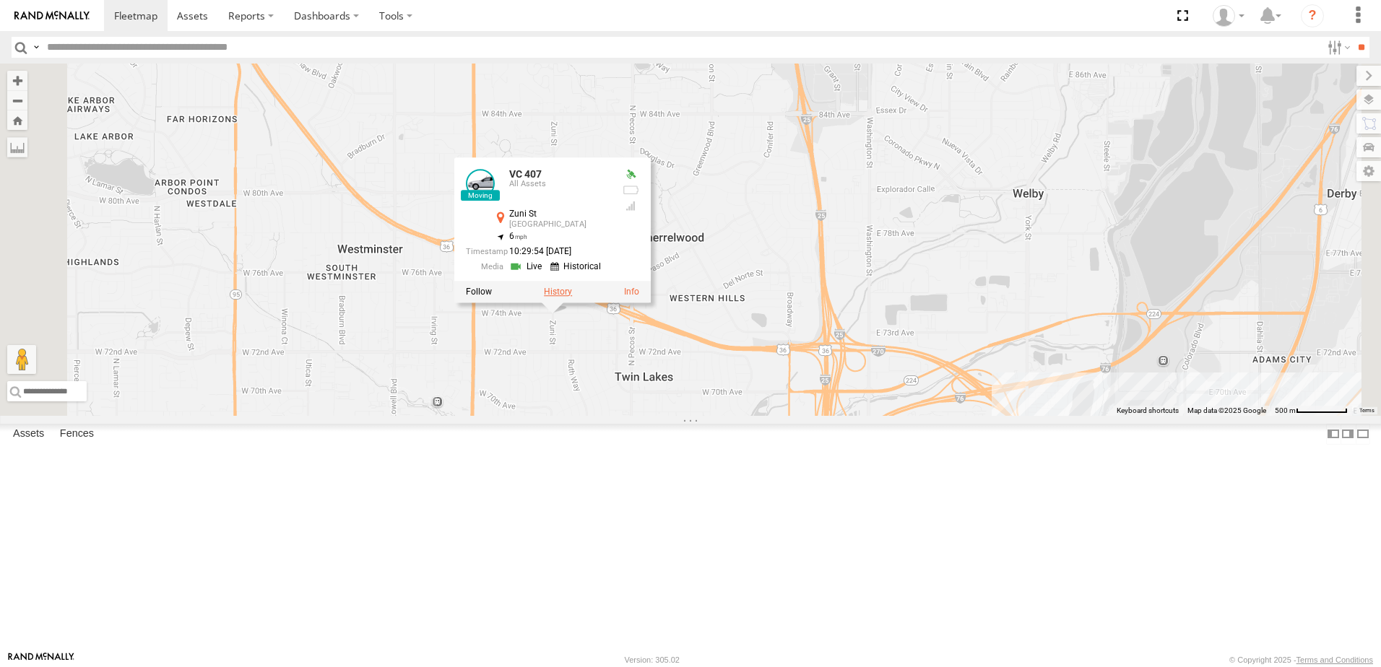
click at [572, 297] on label at bounding box center [558, 292] width 28 height 10
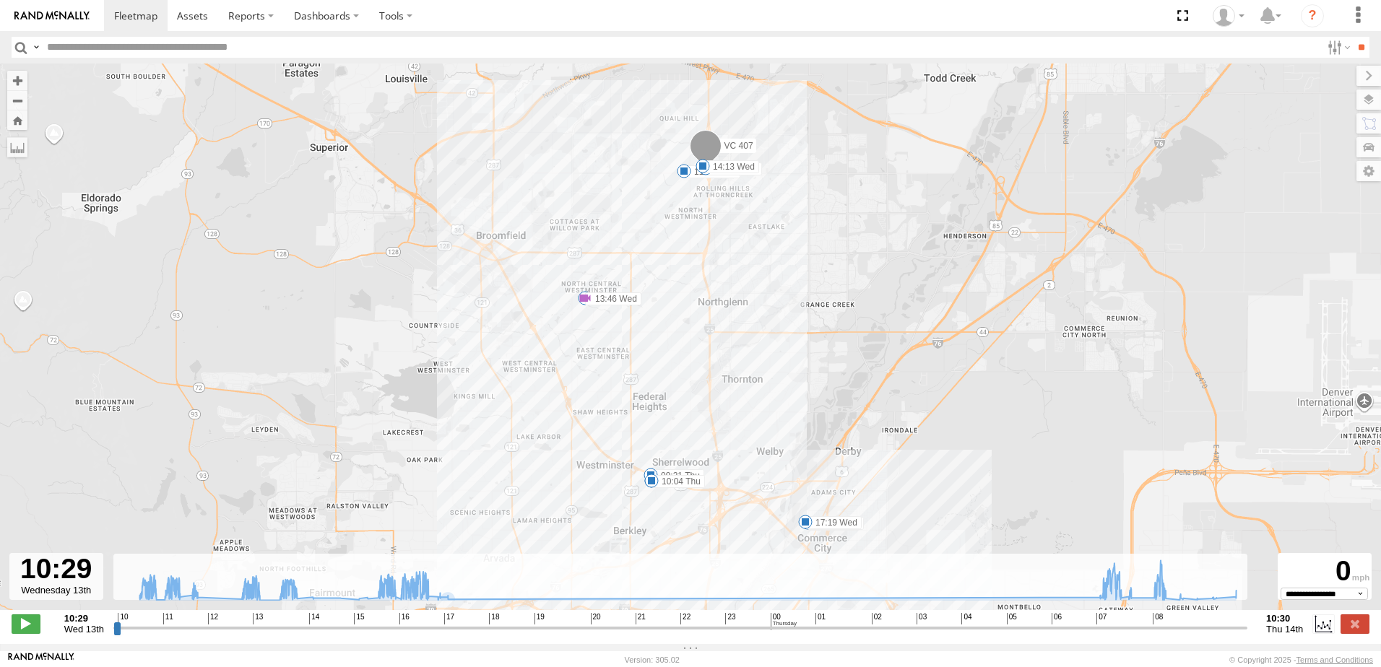
click at [1133, 635] on input "range" at bounding box center [680, 628] width 1134 height 14
click at [20, 631] on span at bounding box center [26, 624] width 29 height 19
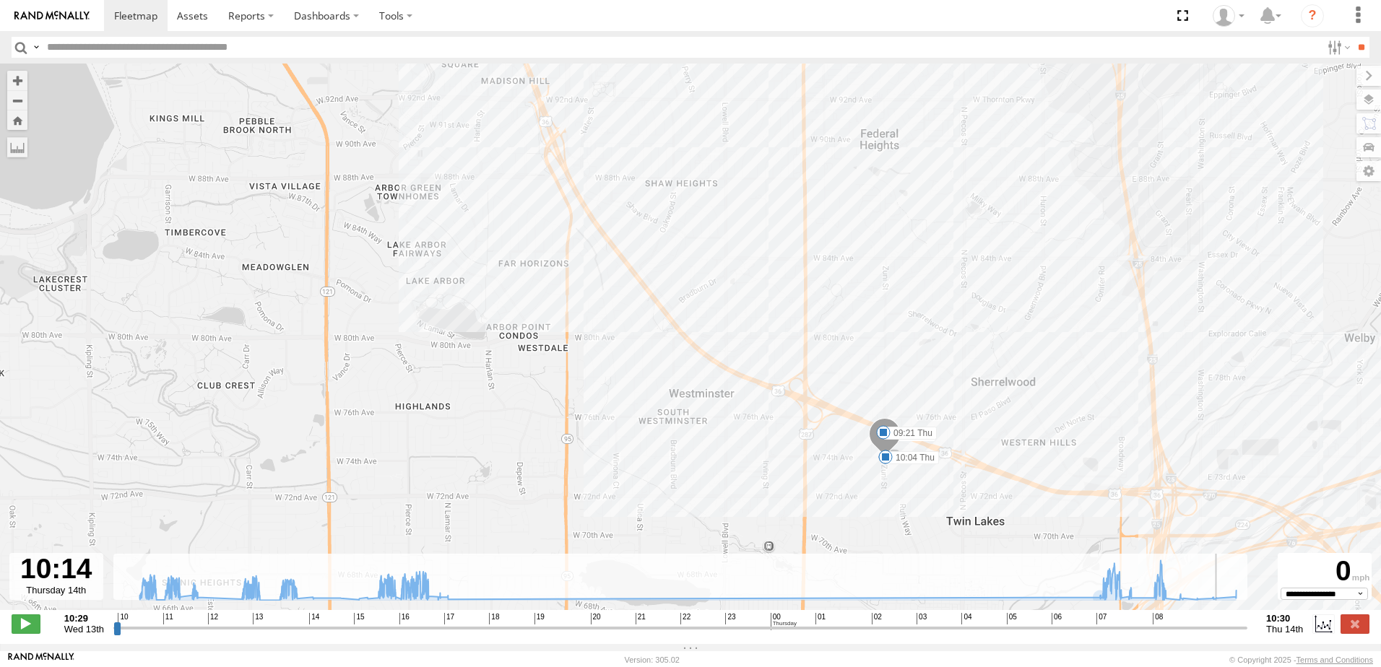
drag, startPoint x: 1179, startPoint y: 636, endPoint x: 1228, endPoint y: 636, distance: 48.4
click at [1232, 635] on input "range" at bounding box center [680, 628] width 1134 height 14
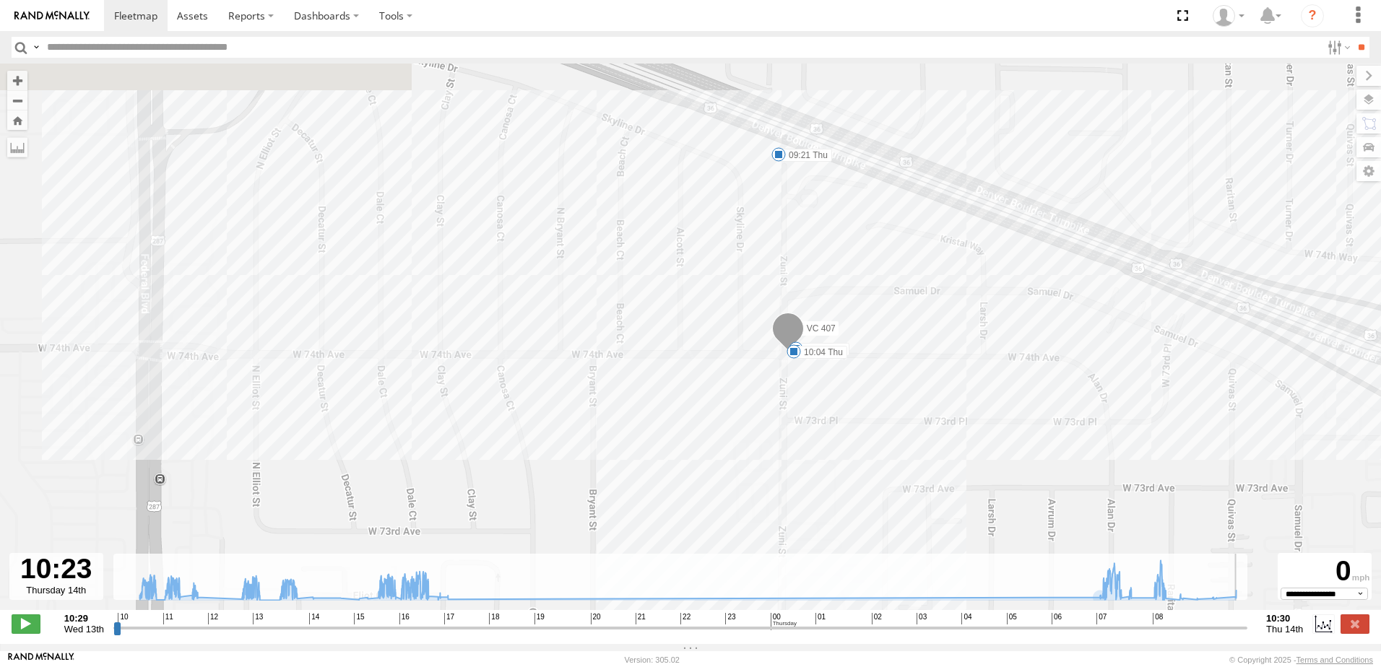
drag, startPoint x: 815, startPoint y: 311, endPoint x: 820, endPoint y: 409, distance: 97.6
click at [820, 409] on div "VC 407 11:42 Wed 12:04 Wed 13:46 Wed 14:13 Wed 17:03 Wed 17:19 Wed 07:32 Thu 08…" at bounding box center [690, 345] width 1381 height 562
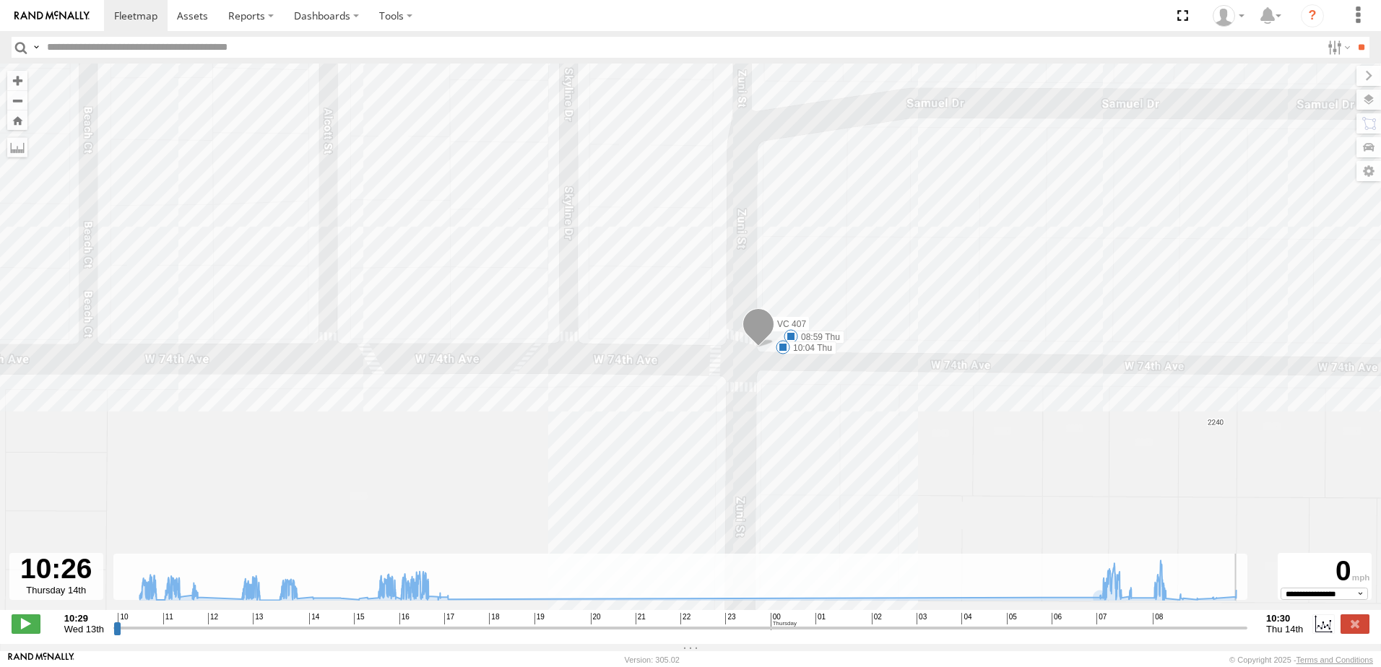
drag, startPoint x: 774, startPoint y: 318, endPoint x: 841, endPoint y: 476, distance: 171.6
click at [841, 476] on div "VC 407 11:42 Wed 12:04 Wed 13:46 Wed 14:13 Wed 17:03 Wed 17:19 Wed 07:32 Thu 08…" at bounding box center [690, 345] width 1381 height 562
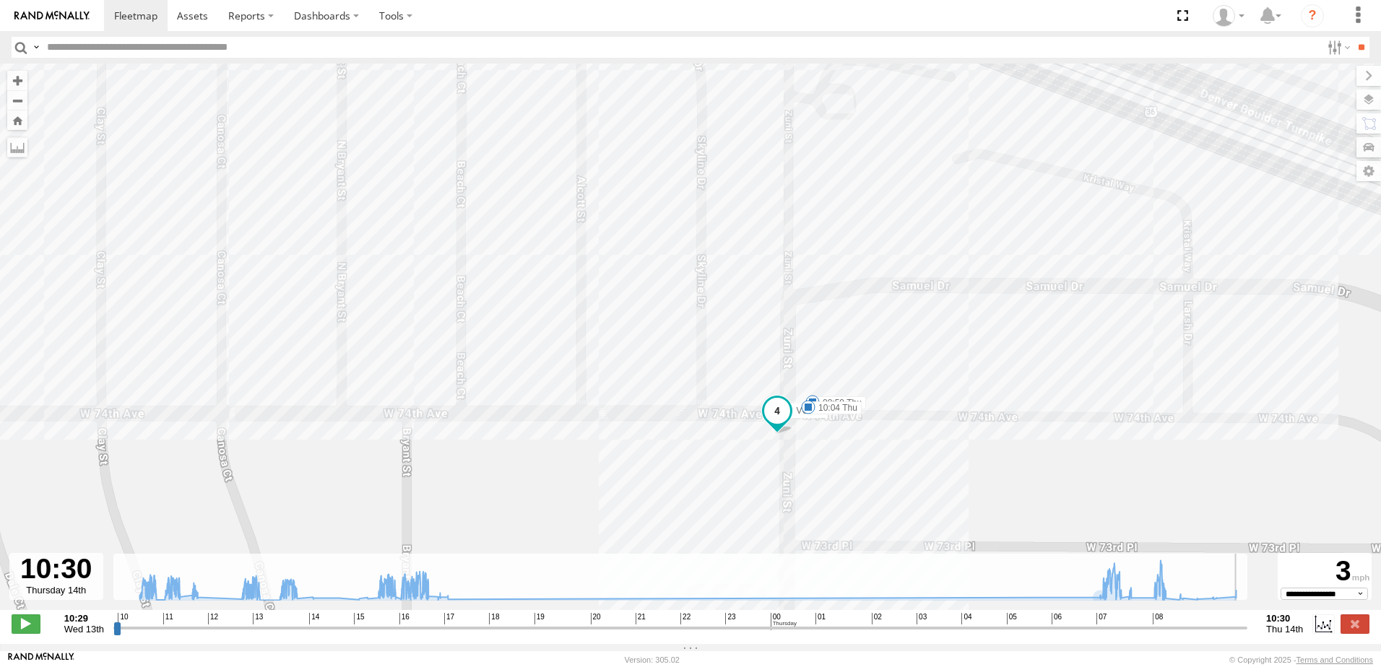
type input "**********"
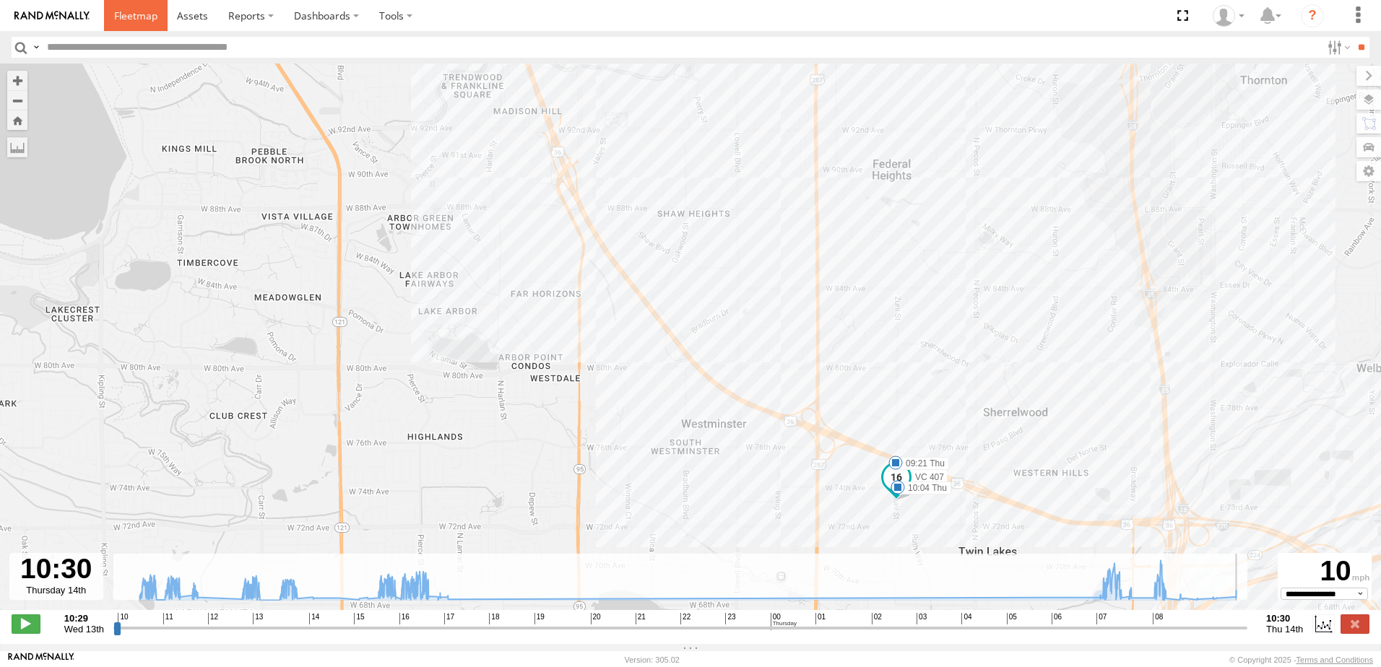
click at [133, 17] on span at bounding box center [135, 16] width 43 height 14
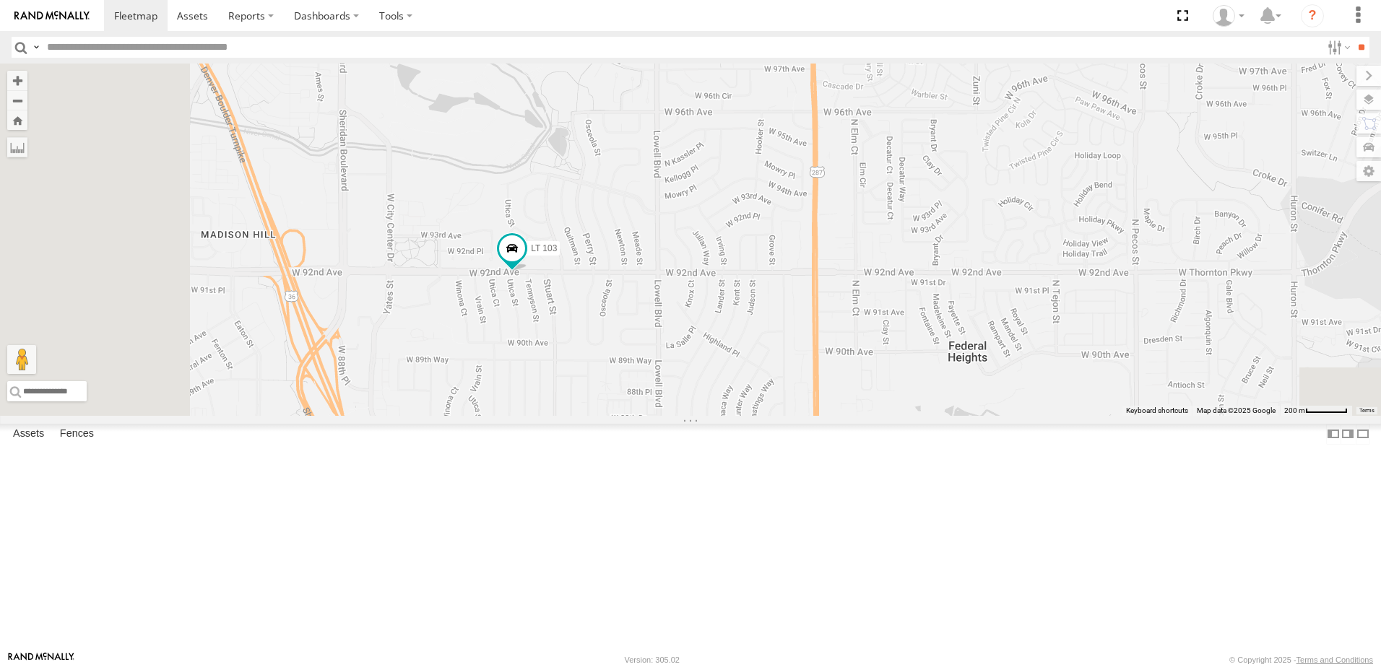
drag, startPoint x: 736, startPoint y: 566, endPoint x: 857, endPoint y: 291, distance: 300.5
click at [857, 291] on div "LT 112 LT 108 LT 105 TV 311 VC 407 LT 110 LT 103 TV 309" at bounding box center [690, 240] width 1381 height 352
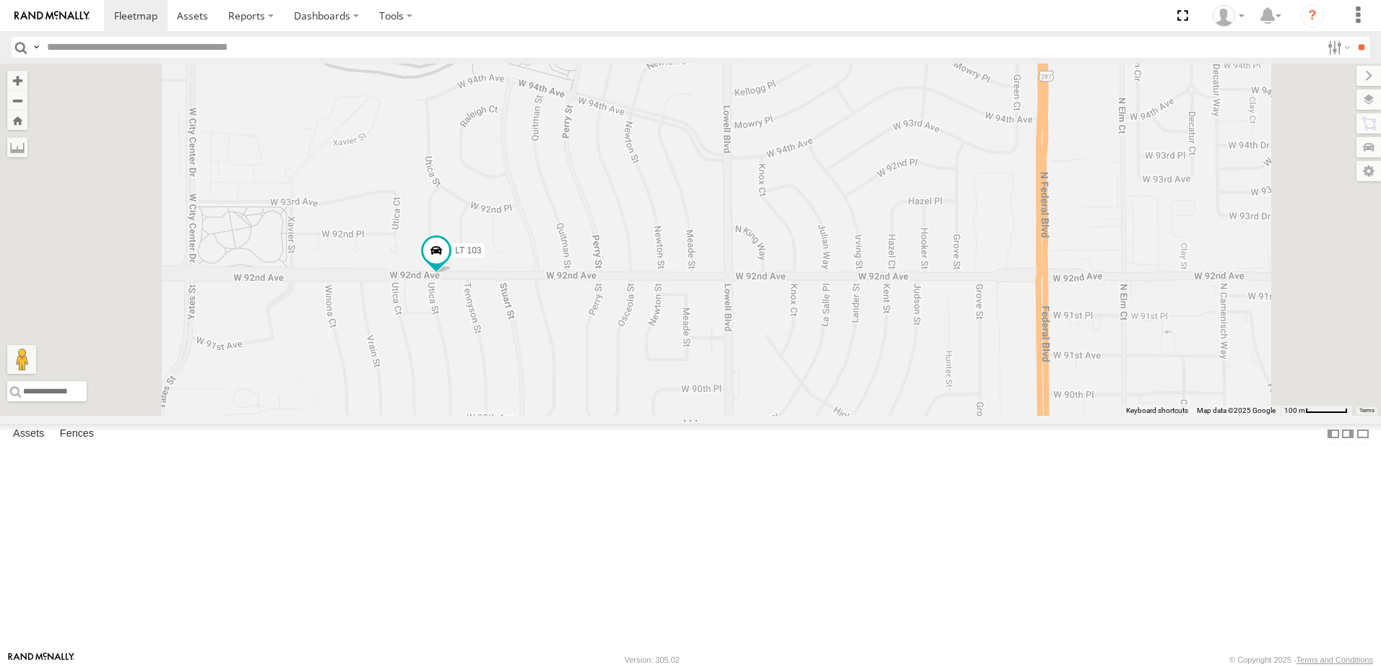
click at [0, 0] on span at bounding box center [0, 0] width 0 height 0
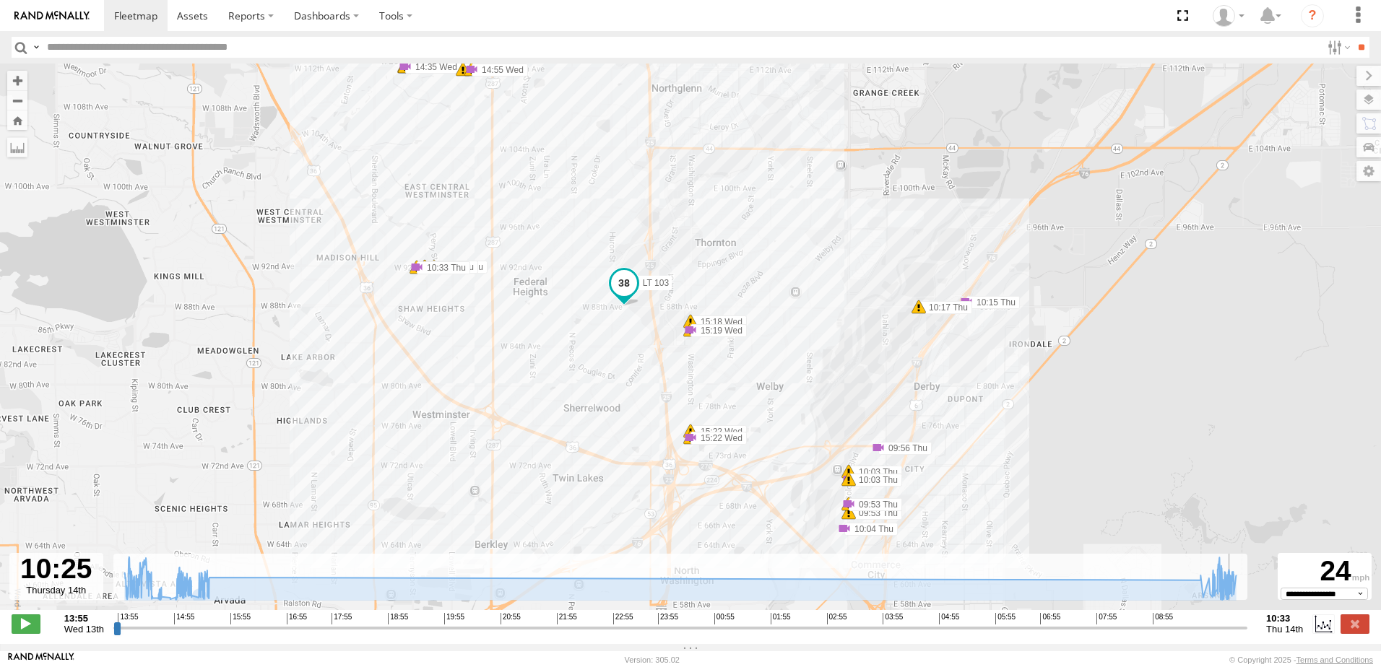
drag, startPoint x: 118, startPoint y: 641, endPoint x: 1236, endPoint y: 638, distance: 1117.3
click at [1236, 635] on input "range" at bounding box center [680, 628] width 1134 height 14
click at [25, 629] on span at bounding box center [26, 624] width 29 height 19
click at [412, 74] on span at bounding box center [405, 66] width 14 height 14
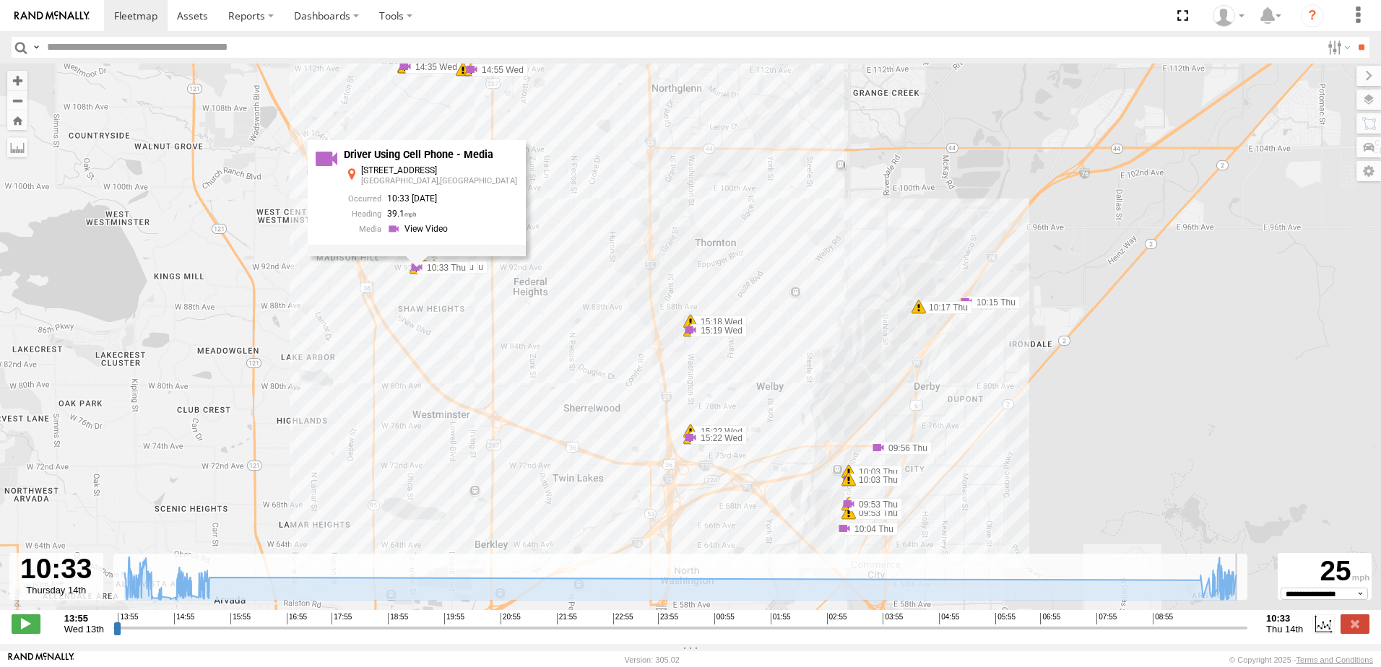
click at [542, 199] on div "LT 103 14:35 Wed 14:35 Wed 14:35 Wed 14:55 Wed 14:55 Wed 14:55 Wed 15:18 Wed 15…" at bounding box center [690, 345] width 1381 height 562
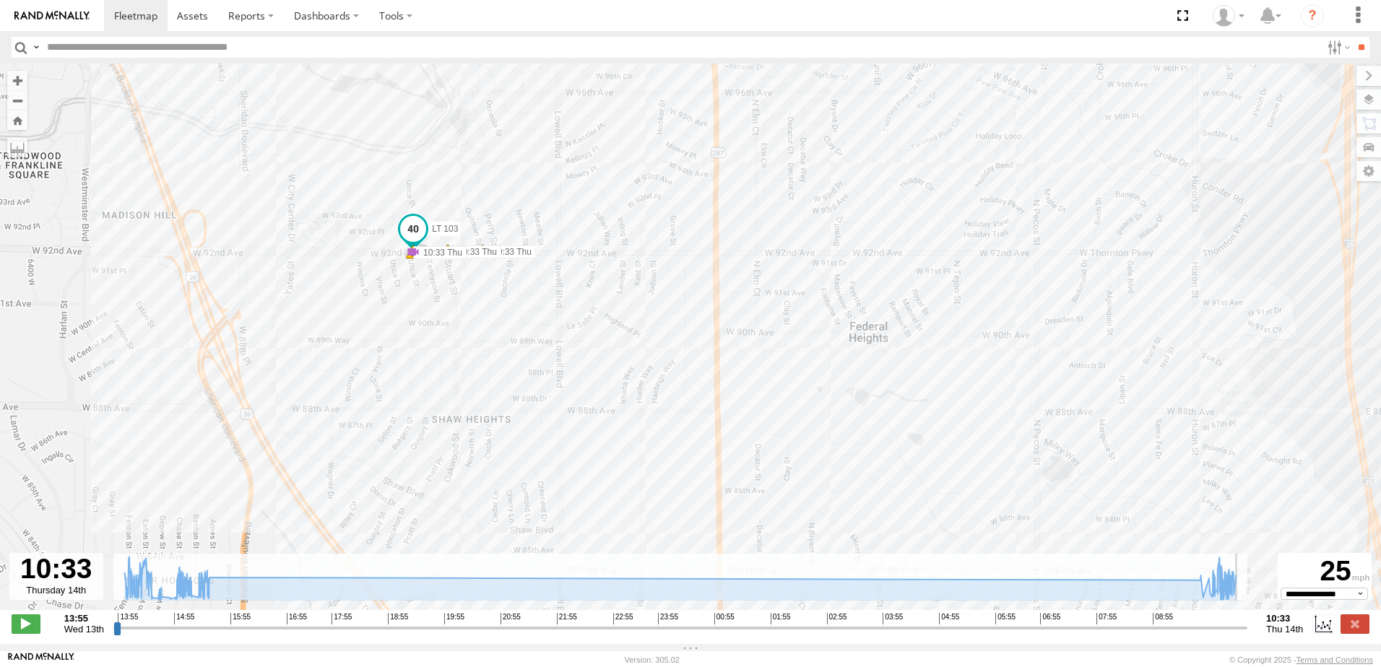
drag, startPoint x: 371, startPoint y: 256, endPoint x: 411, endPoint y: 313, distance: 69.5
click at [411, 313] on div "LT 103 14:35 Wed 14:35 Wed 14:35 Wed 14:55 Wed 14:55 Wed 14:55 Wed 15:18 Wed 15…" at bounding box center [690, 345] width 1381 height 562
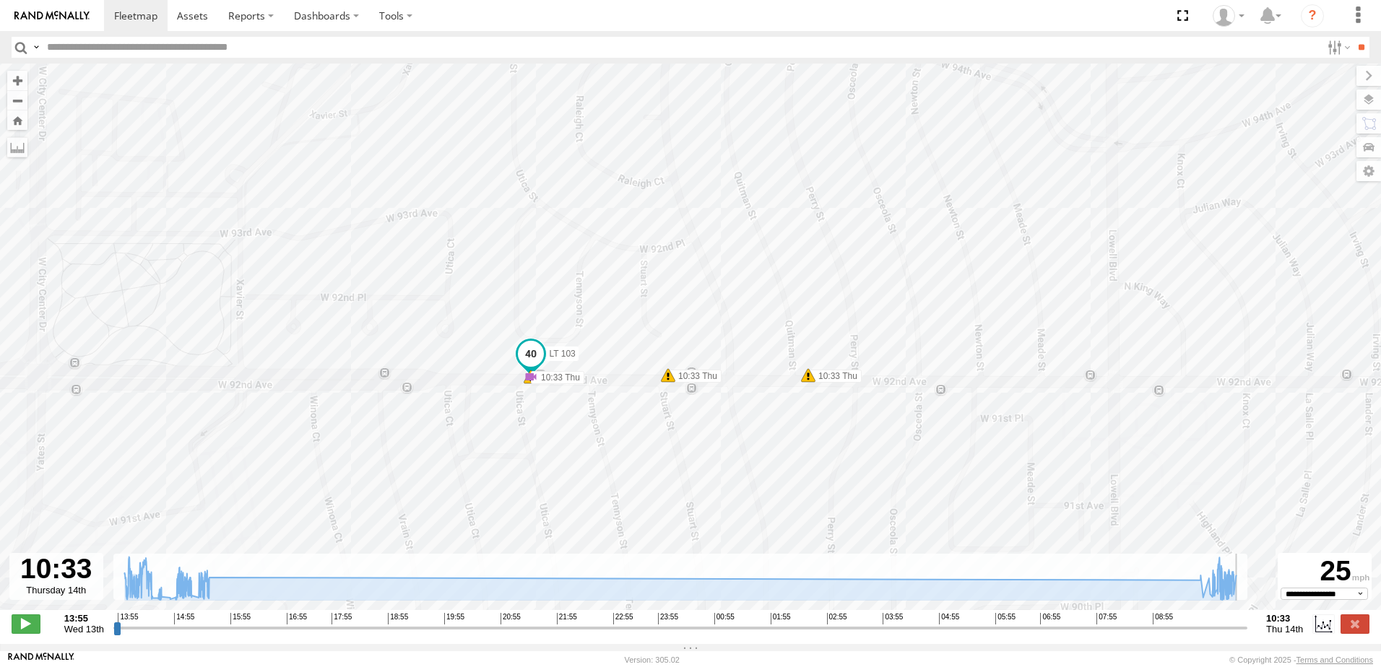
click at [672, 383] on span at bounding box center [668, 375] width 14 height 14
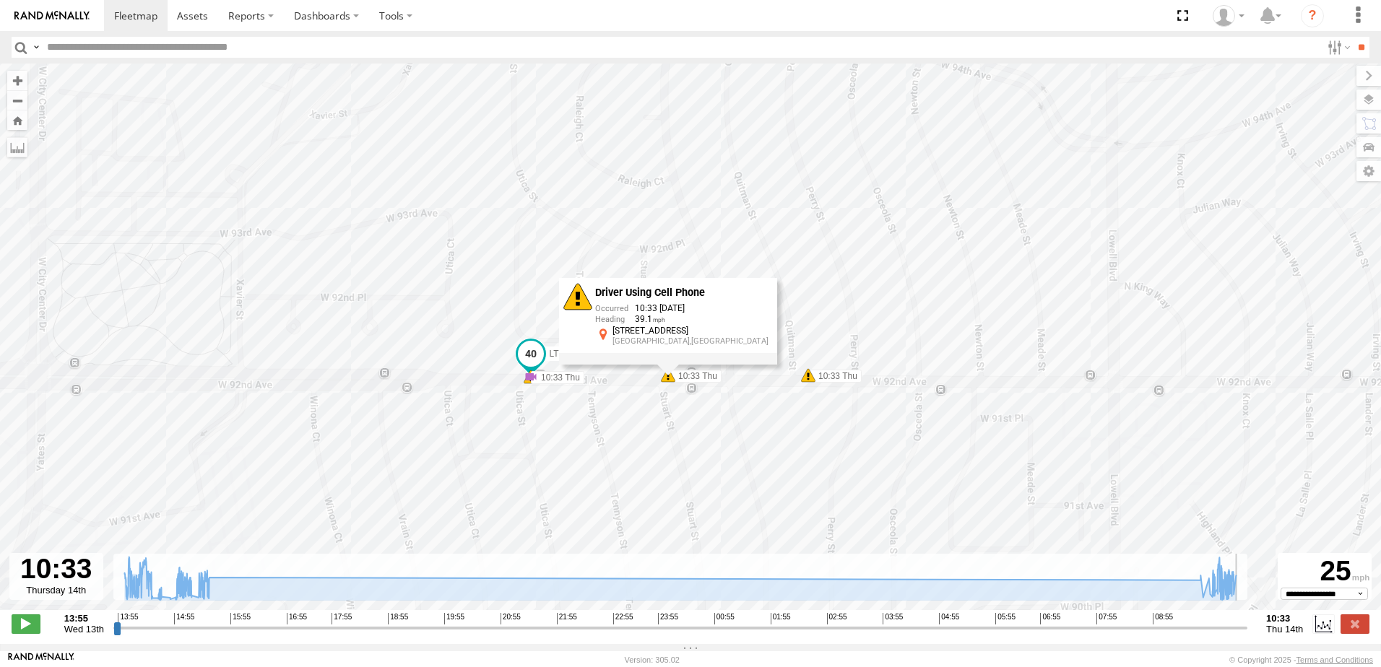
click at [811, 383] on span at bounding box center [808, 375] width 14 height 14
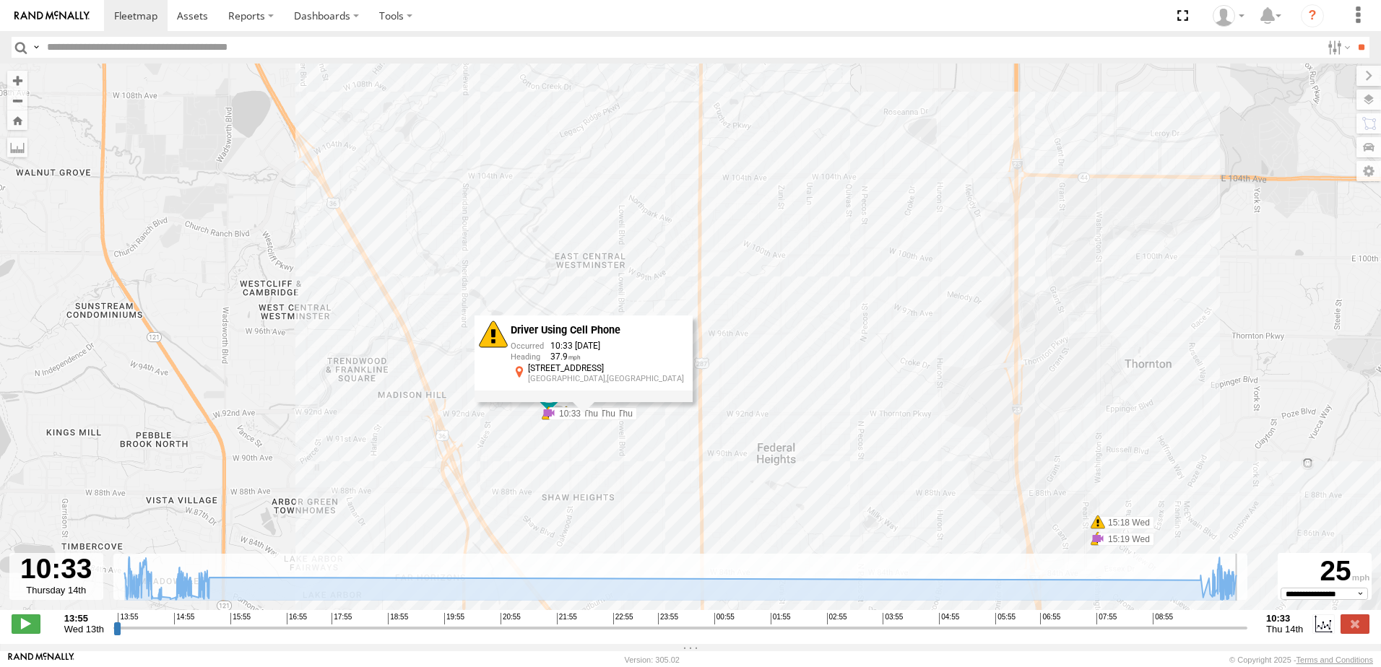
click at [586, 285] on div "LT 103 14:35 Wed 14:35 Wed 14:35 Wed 14:55 Wed 14:55 Wed 14:55 Wed 15:18 Wed 15…" at bounding box center [690, 345] width 1381 height 562
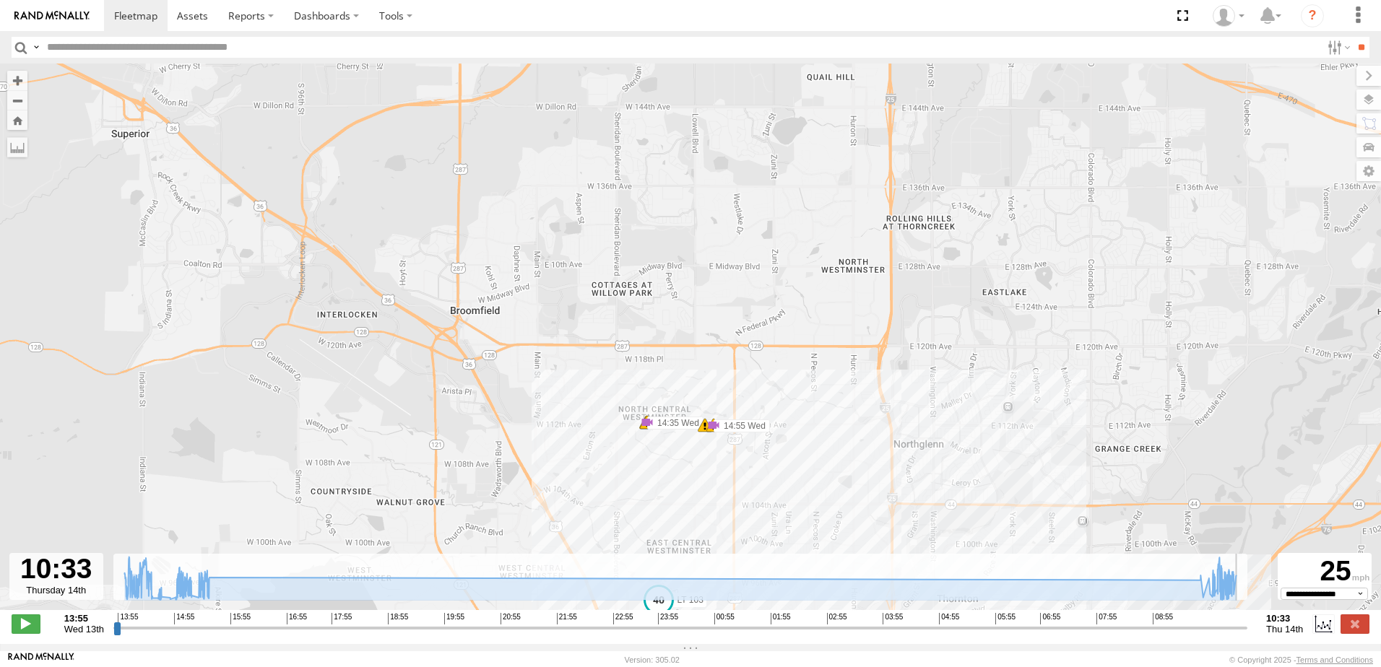
click at [669, 514] on div "LT 103 14:35 Wed 14:35 Wed 14:35 Wed 14:55 Wed 14:55 Wed 14:55 Wed 15:18 Wed 15…" at bounding box center [690, 345] width 1381 height 562
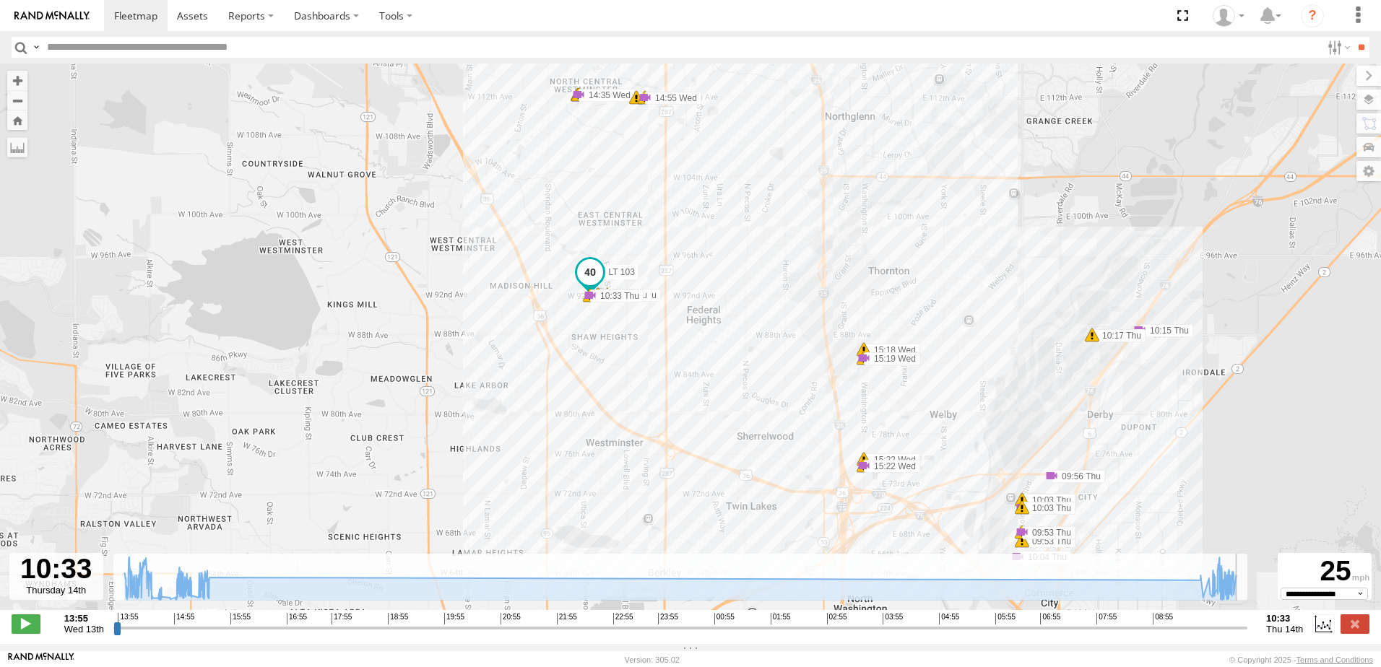
drag, startPoint x: 855, startPoint y: 547, endPoint x: 757, endPoint y: 220, distance: 340.9
click at [758, 221] on div "LT 103 14:35 Wed 14:35 Wed 14:35 Wed 14:55 Wed 14:55 Wed 14:55 Wed 15:18 Wed 15…" at bounding box center [690, 345] width 1381 height 562
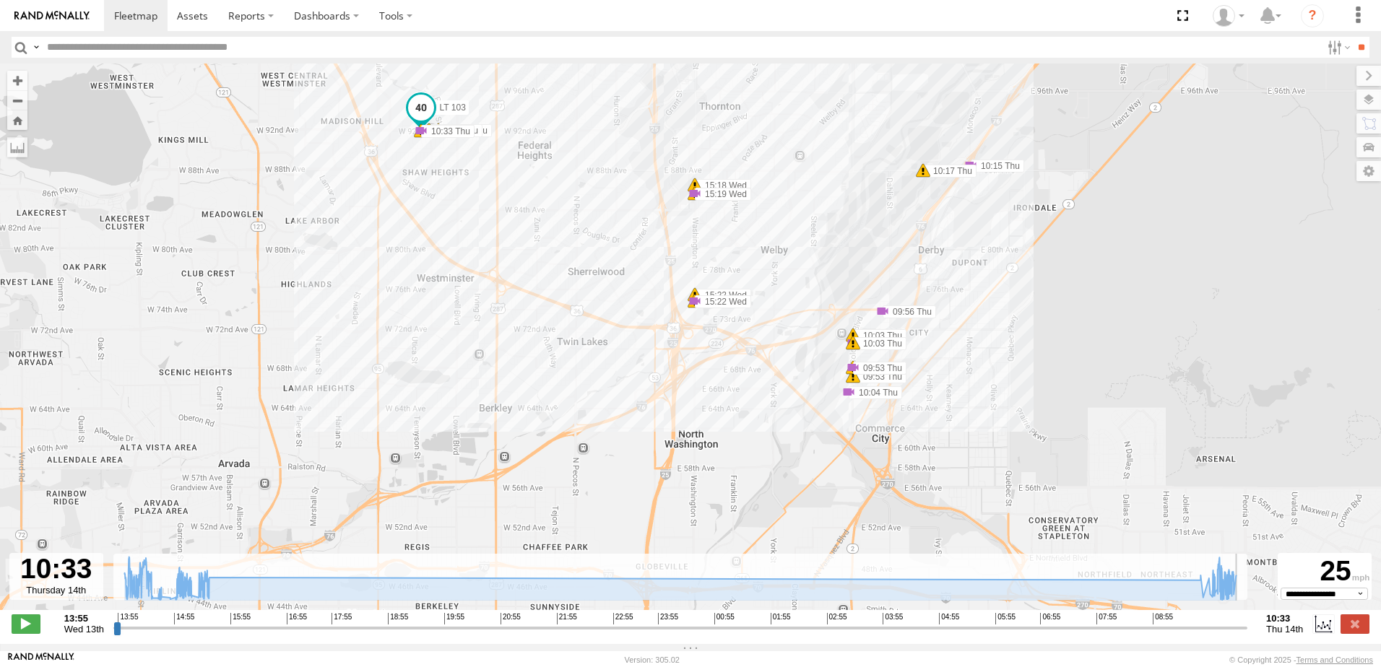
drag, startPoint x: 796, startPoint y: 537, endPoint x: 631, endPoint y: 381, distance: 227.4
click at [631, 381] on div "LT 103 14:35 Wed 14:35 Wed 14:35 Wed 14:55 Wed 14:55 Wed 14:55 Wed 15:18 Wed 15…" at bounding box center [690, 345] width 1381 height 562
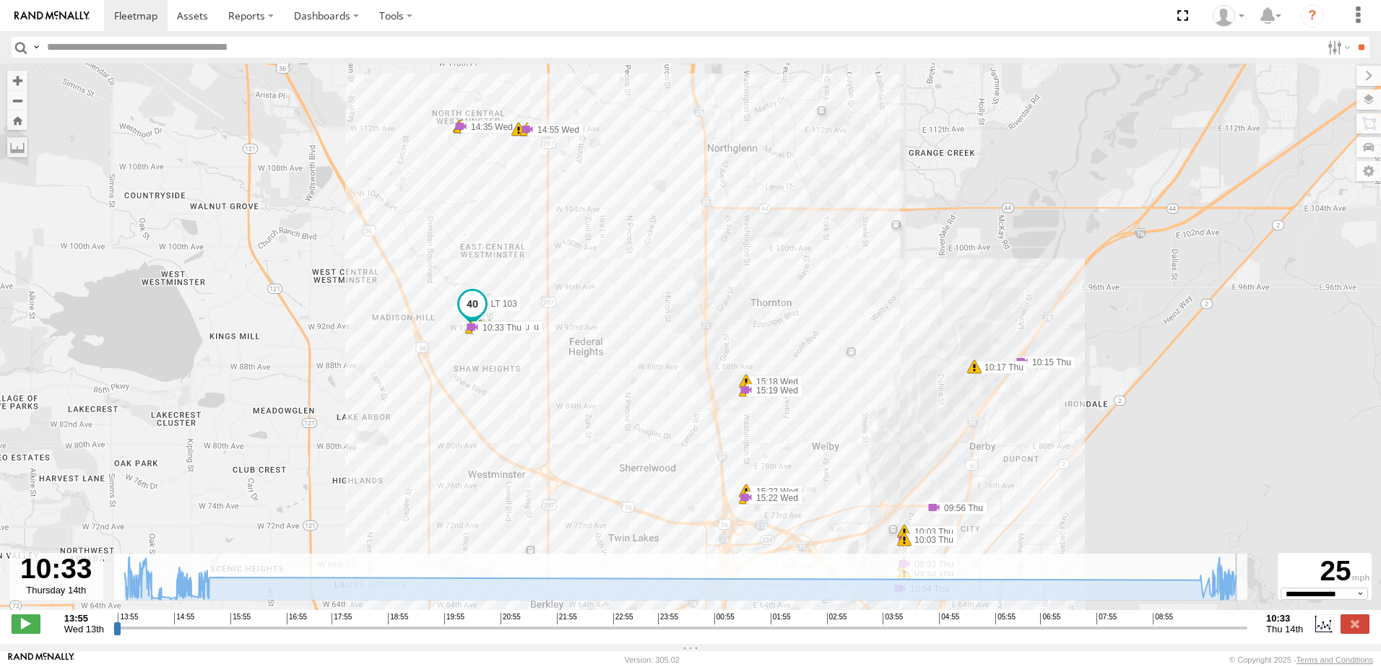
drag, startPoint x: 490, startPoint y: 239, endPoint x: 529, endPoint y: 393, distance: 158.9
click at [529, 393] on div "LT 103 14:35 Wed 14:35 Wed 14:35 Wed 14:55 Wed 14:55 Wed 14:55 Wed 15:18 Wed 15…" at bounding box center [690, 345] width 1381 height 562
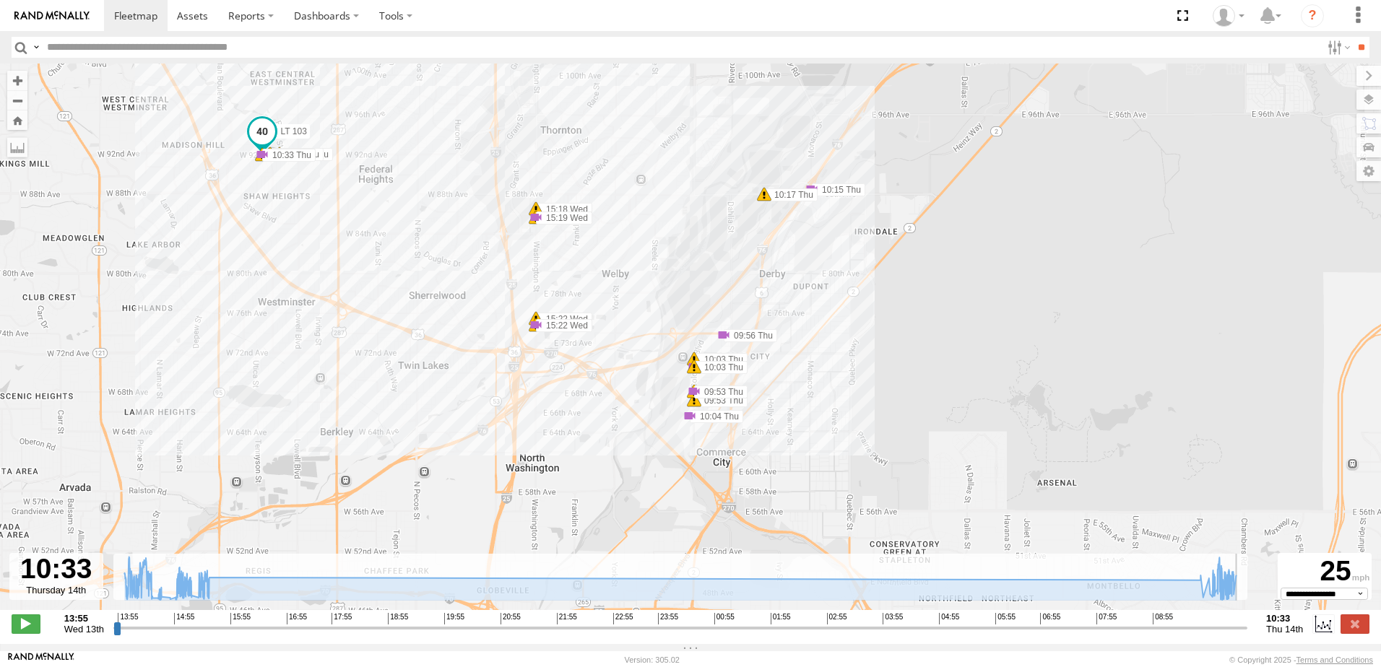
drag, startPoint x: 753, startPoint y: 484, endPoint x: 541, endPoint y: 301, distance: 280.1
click at [541, 301] on div "LT 103 14:35 Wed 14:35 Wed 14:35 Wed 14:55 Wed 14:55 Wed 14:55 Wed 15:18 Wed 15…" at bounding box center [690, 345] width 1381 height 562
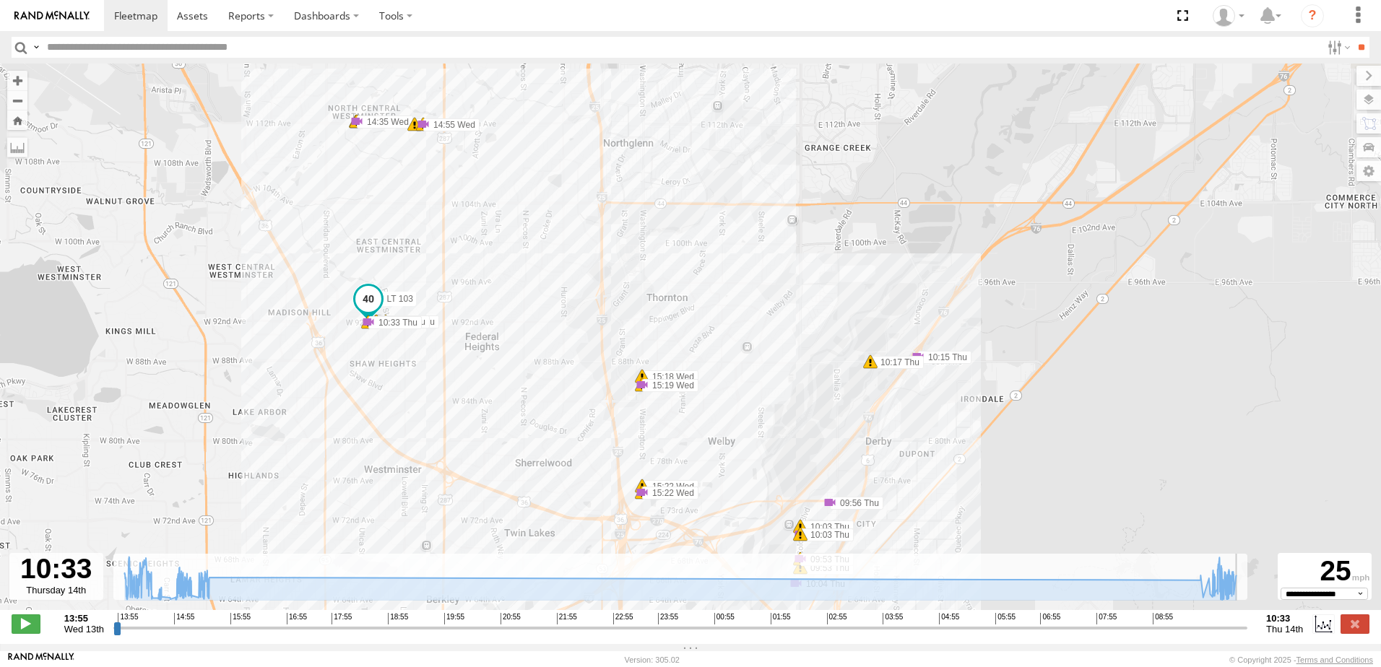
drag, startPoint x: 482, startPoint y: 271, endPoint x: 590, endPoint y: 440, distance: 200.8
click at [589, 433] on div "LT 103 14:35 Wed 14:35 Wed 14:35 Wed 14:55 Wed 14:55 Wed 14:55 Wed 15:18 Wed 15…" at bounding box center [690, 345] width 1381 height 562
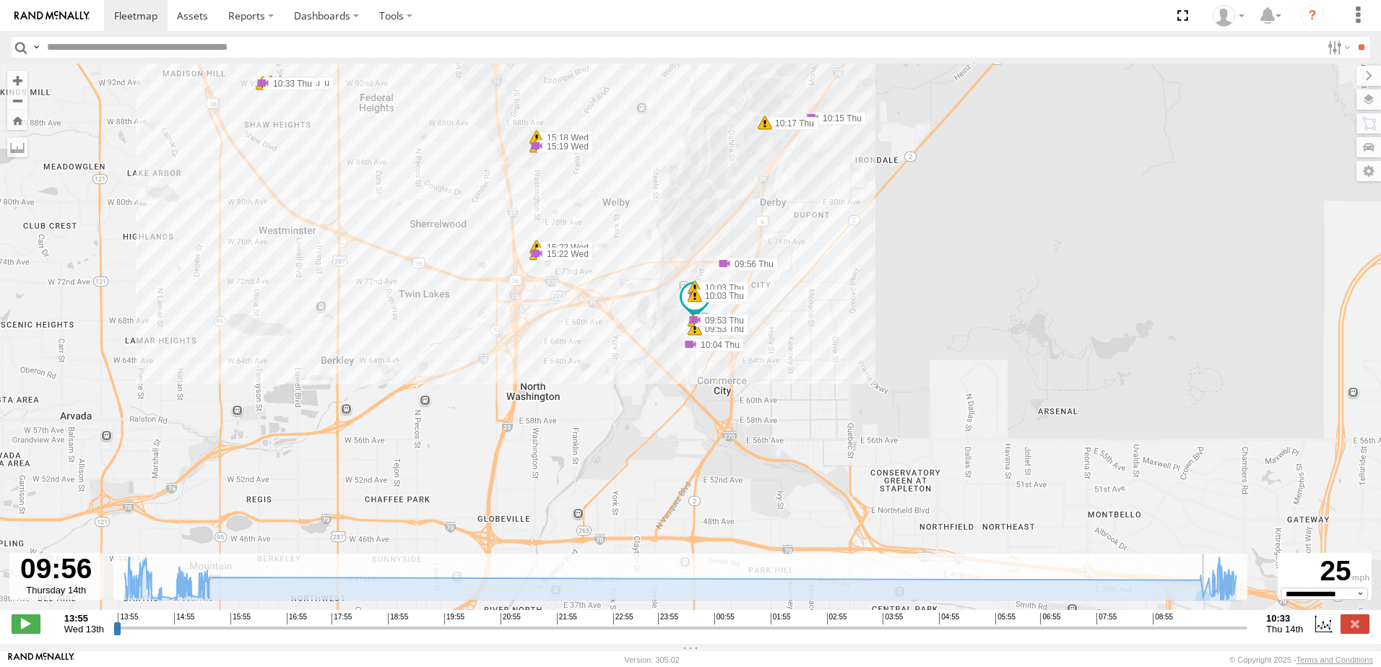
drag, startPoint x: 1244, startPoint y: 637, endPoint x: 1209, endPoint y: 637, distance: 35.4
click at [1209, 635] on input "range" at bounding box center [680, 628] width 1134 height 14
click at [30, 633] on span at bounding box center [26, 624] width 29 height 19
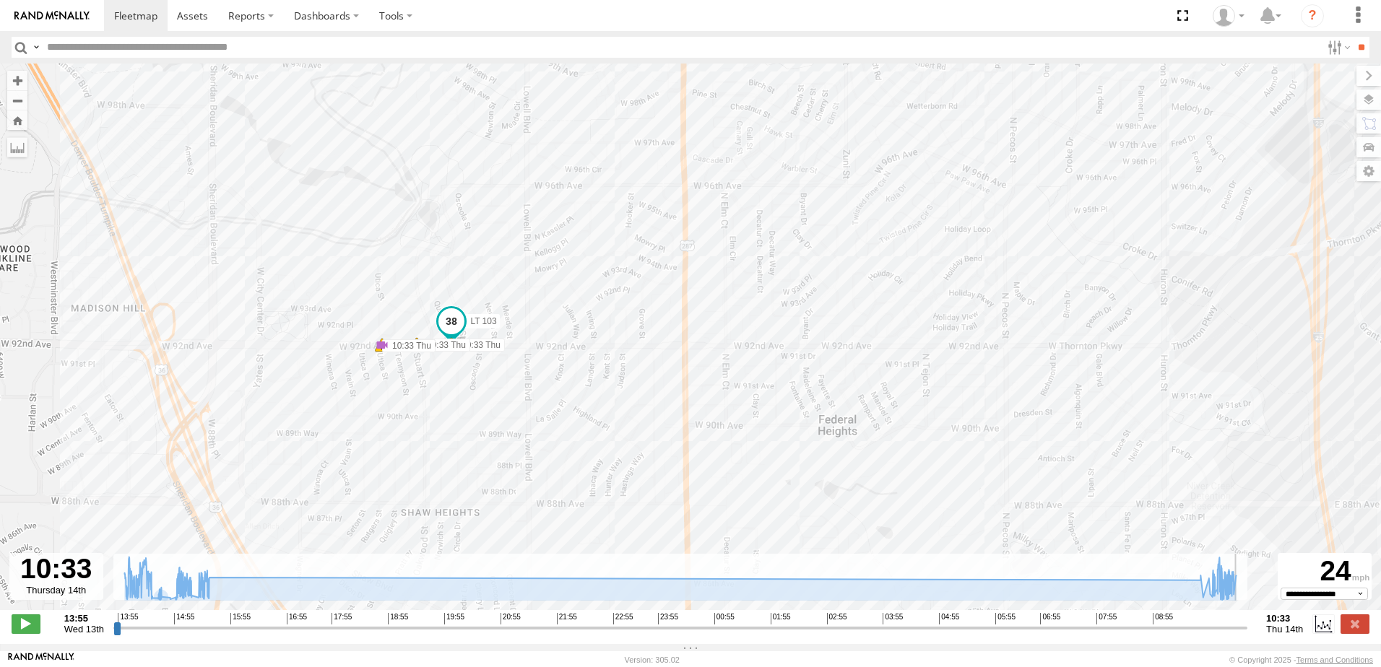
type input "**********"
click at [137, 17] on span at bounding box center [135, 16] width 43 height 14
